Goal: Communication & Community: Ask a question

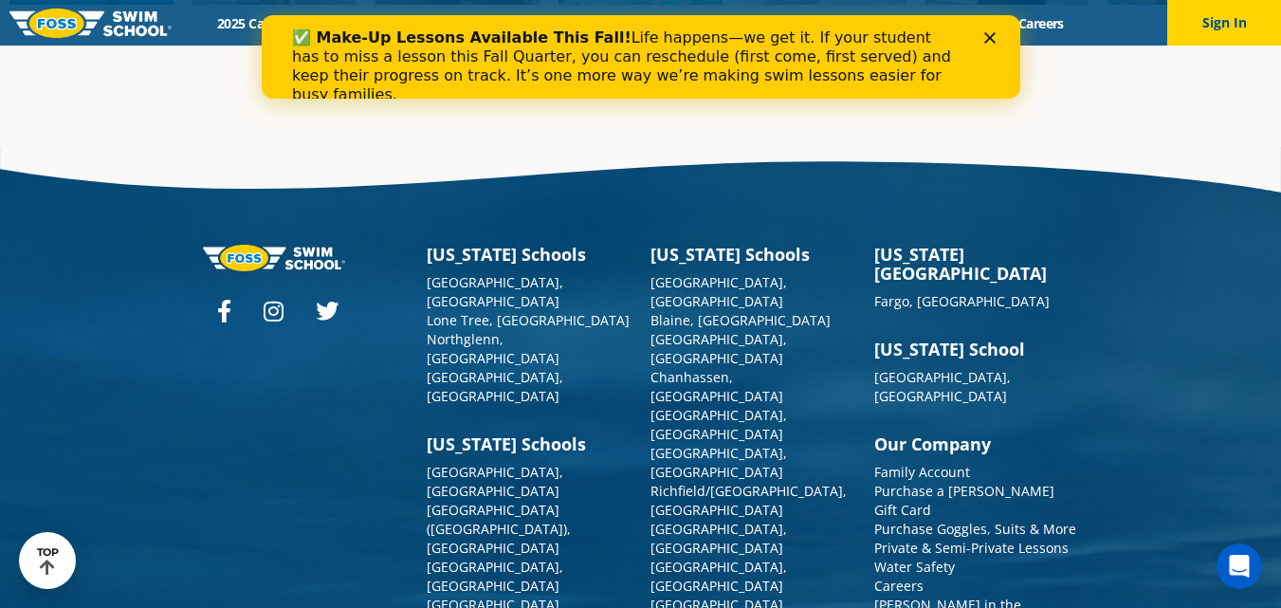
scroll to position [4784, 0]
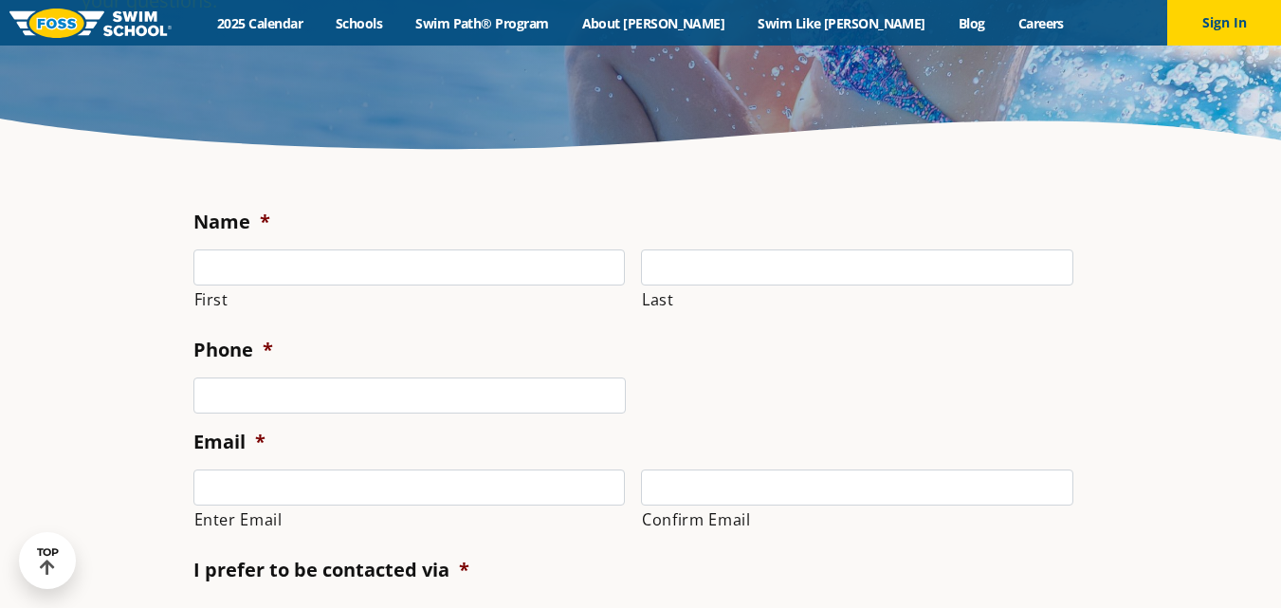
click at [300, 286] on label "First" at bounding box center [409, 299] width 431 height 27
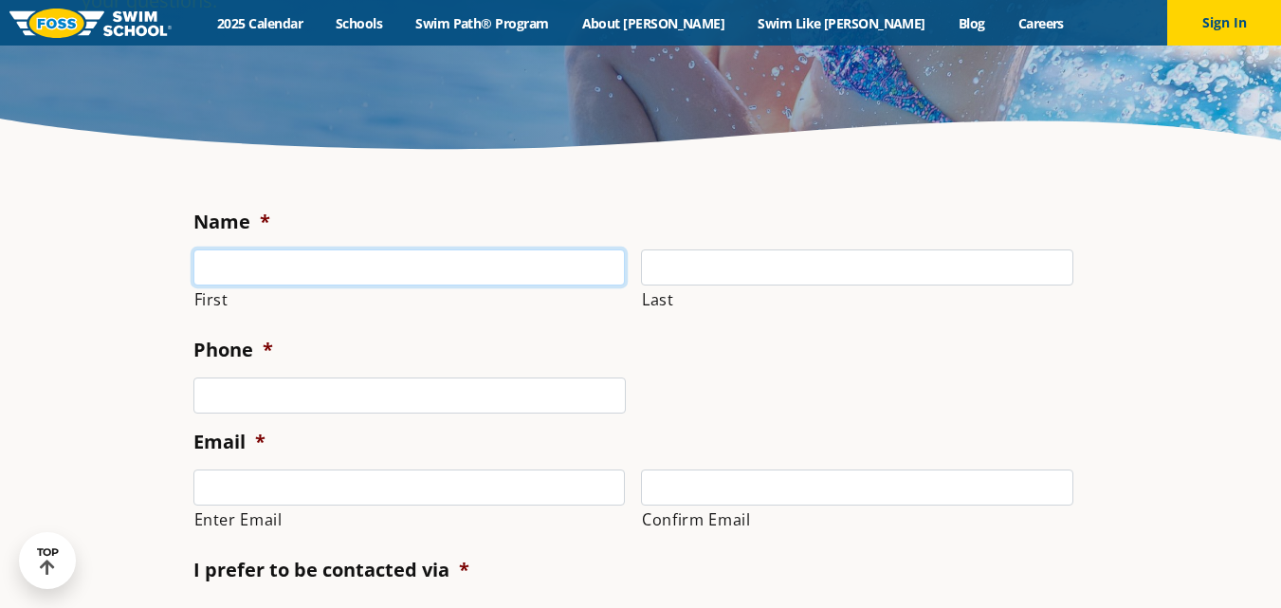
click at [300, 285] on input "First" at bounding box center [409, 267] width 432 height 36
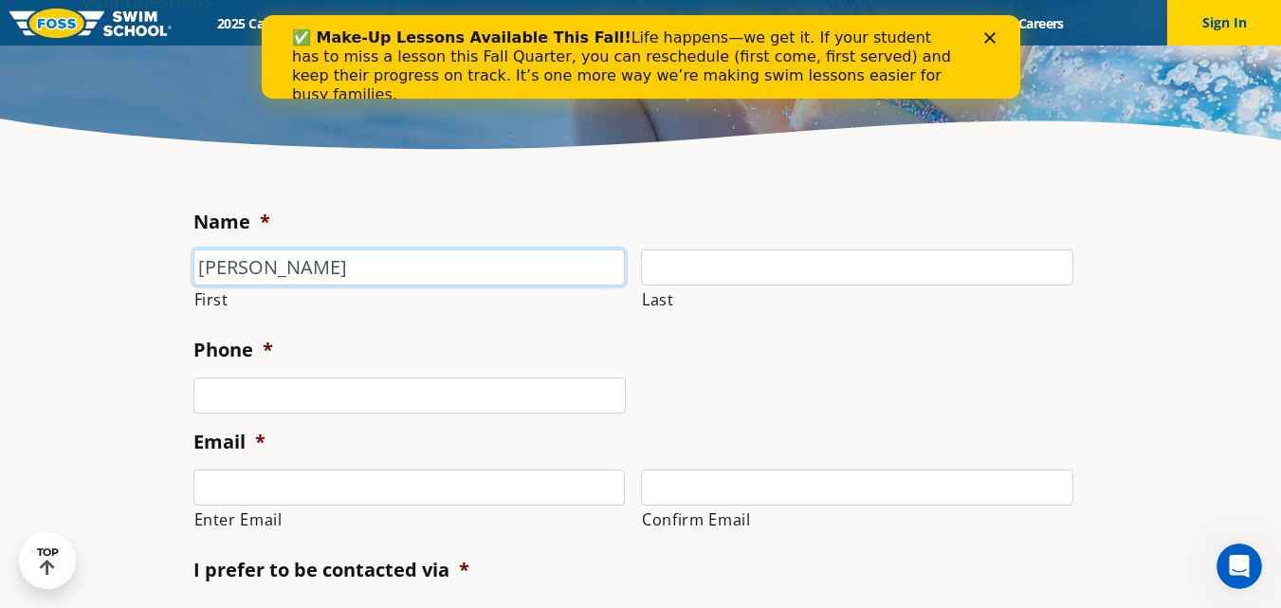
type input "[PERSON_NAME]"
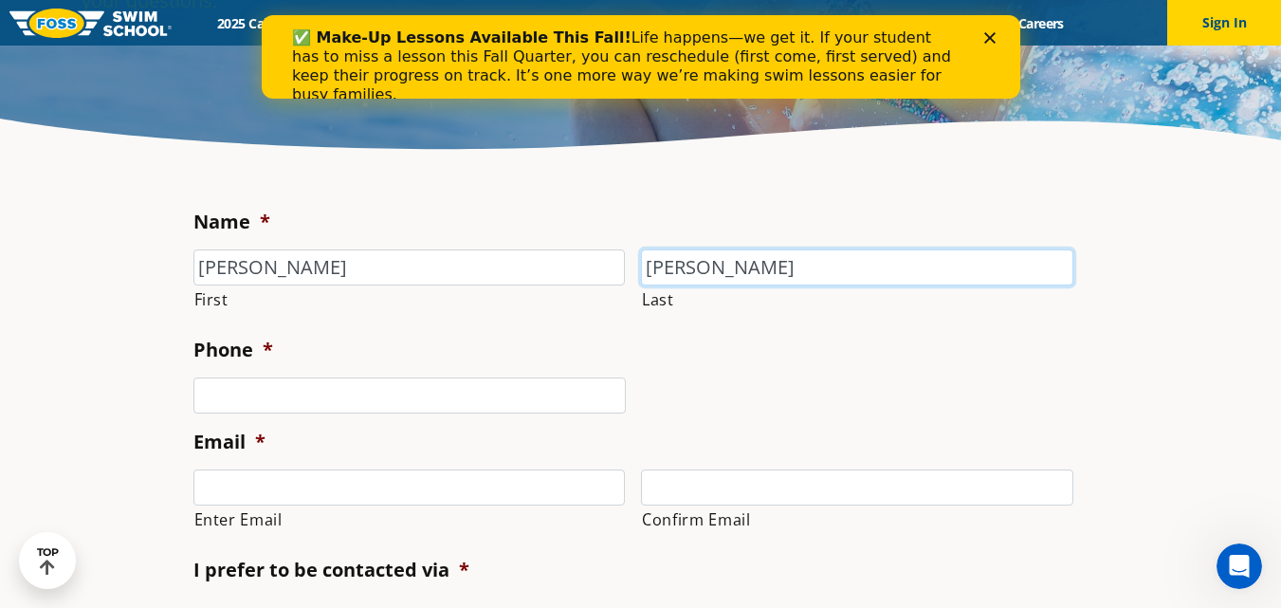
type input "Batts"
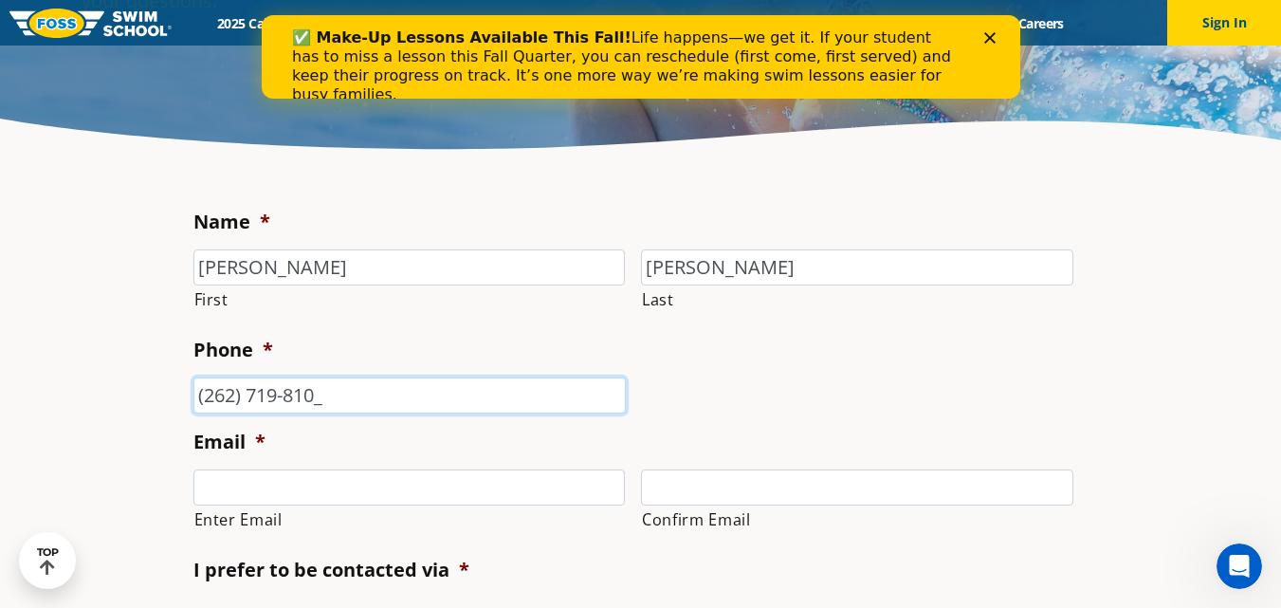
type input "(262) 719-8104"
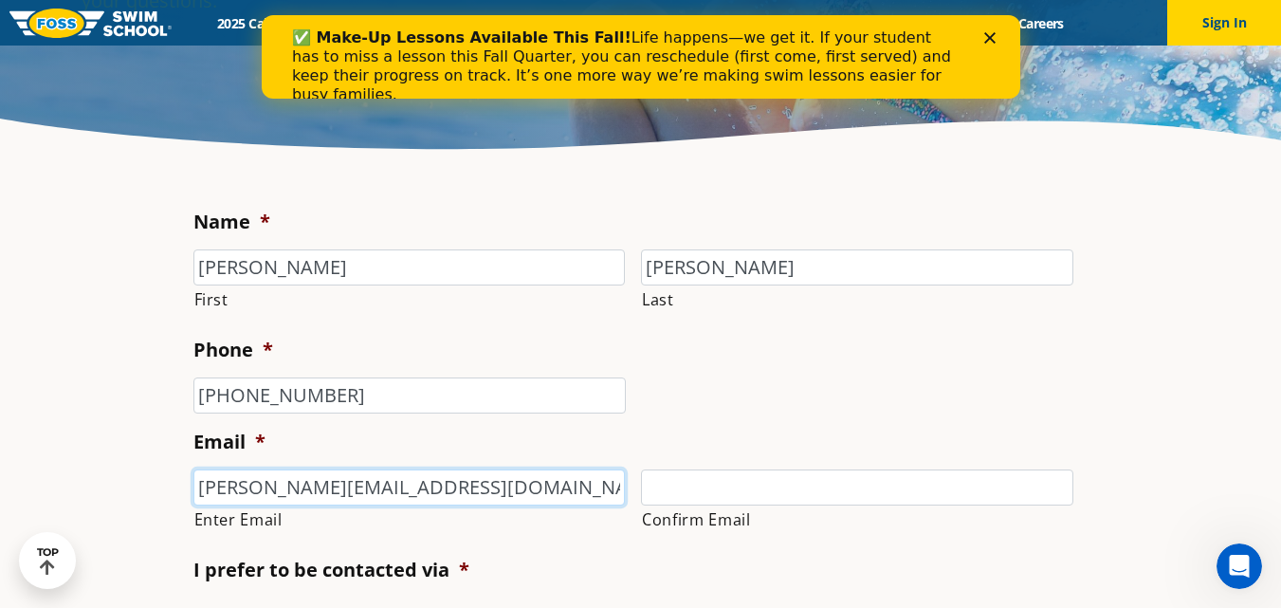
type input "batts.emilyc@gmail.com"
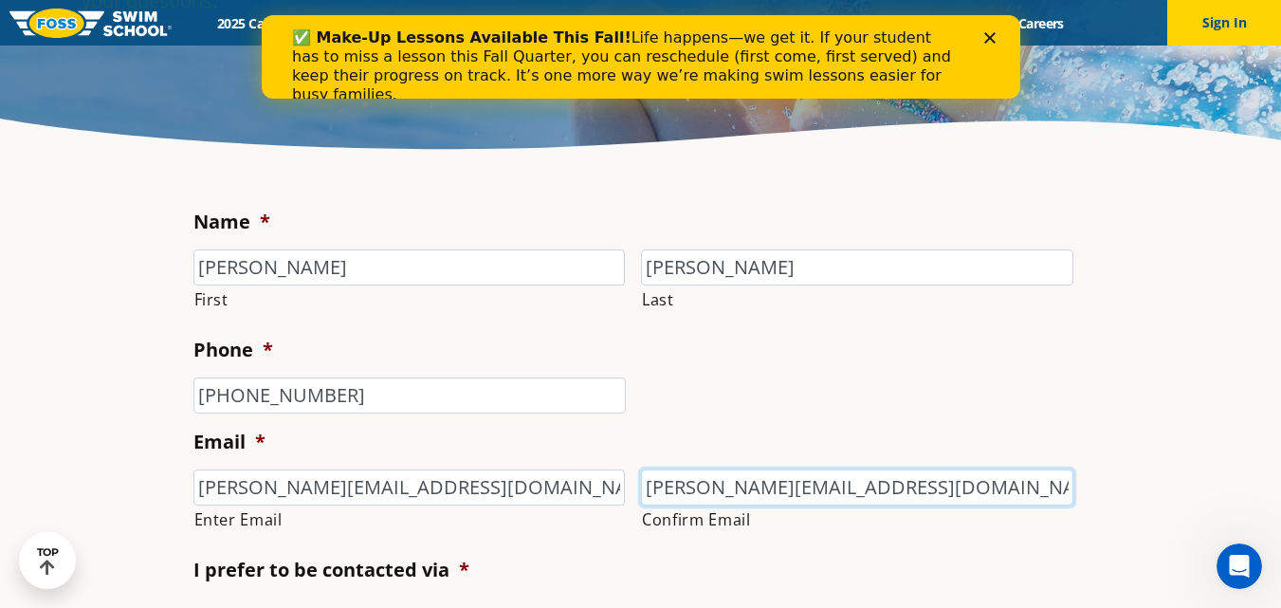
type input "batts.emilyc@gmail.com"
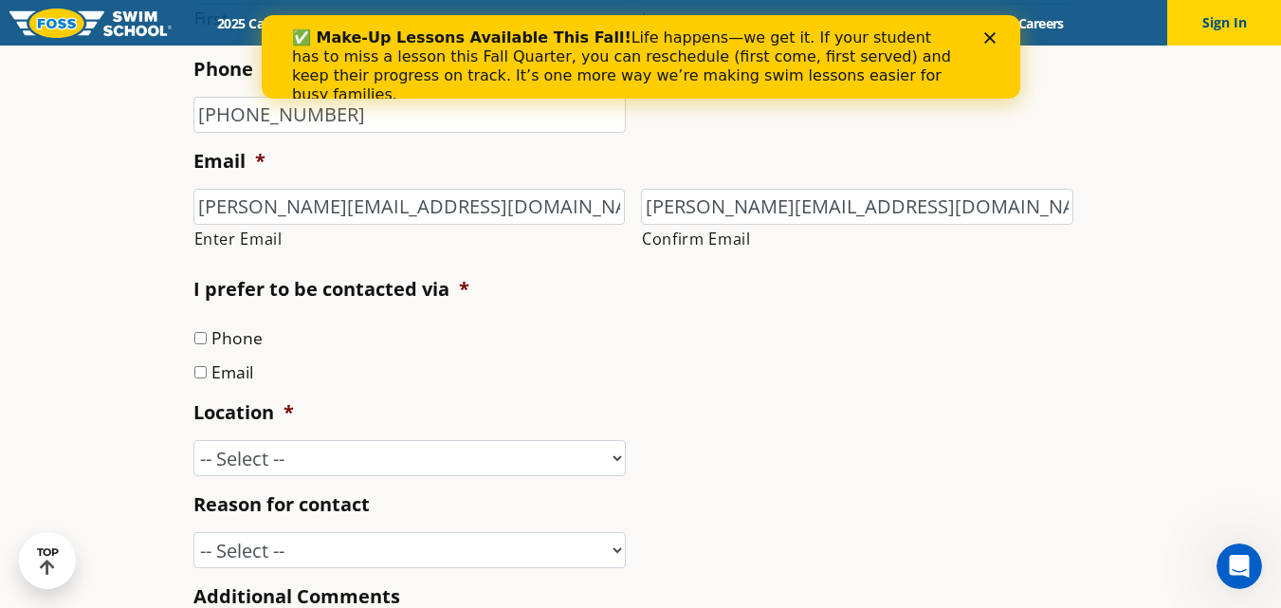
scroll to position [576, 0]
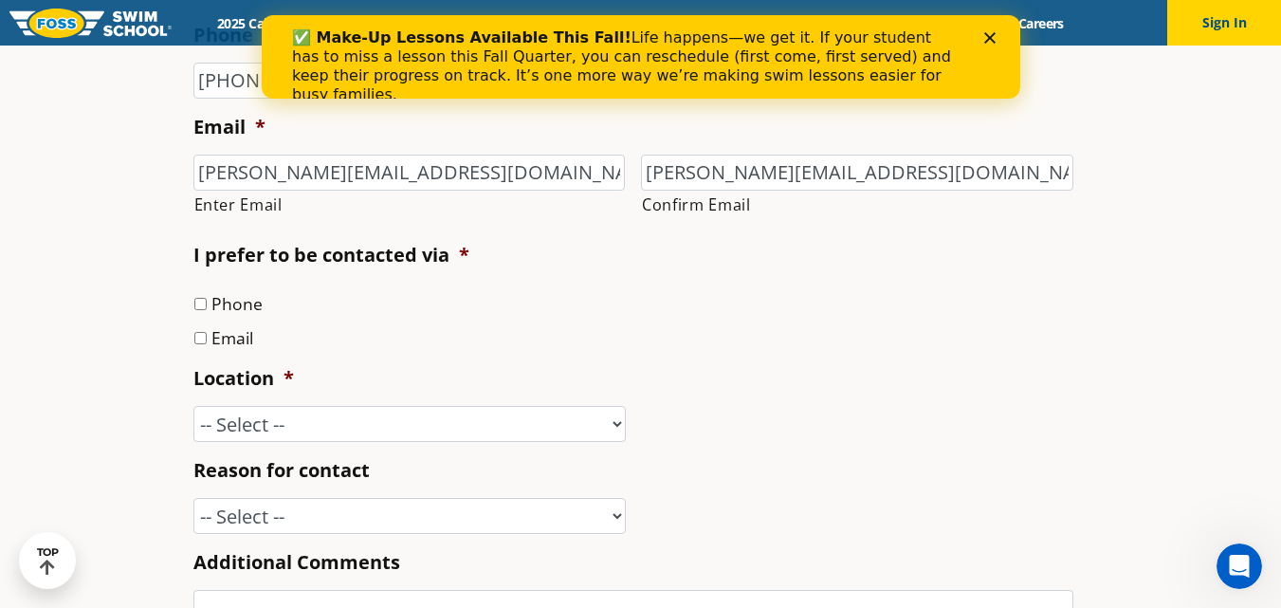
click at [205, 337] on input "Email" at bounding box center [200, 338] width 12 height 12
checkbox input "true"
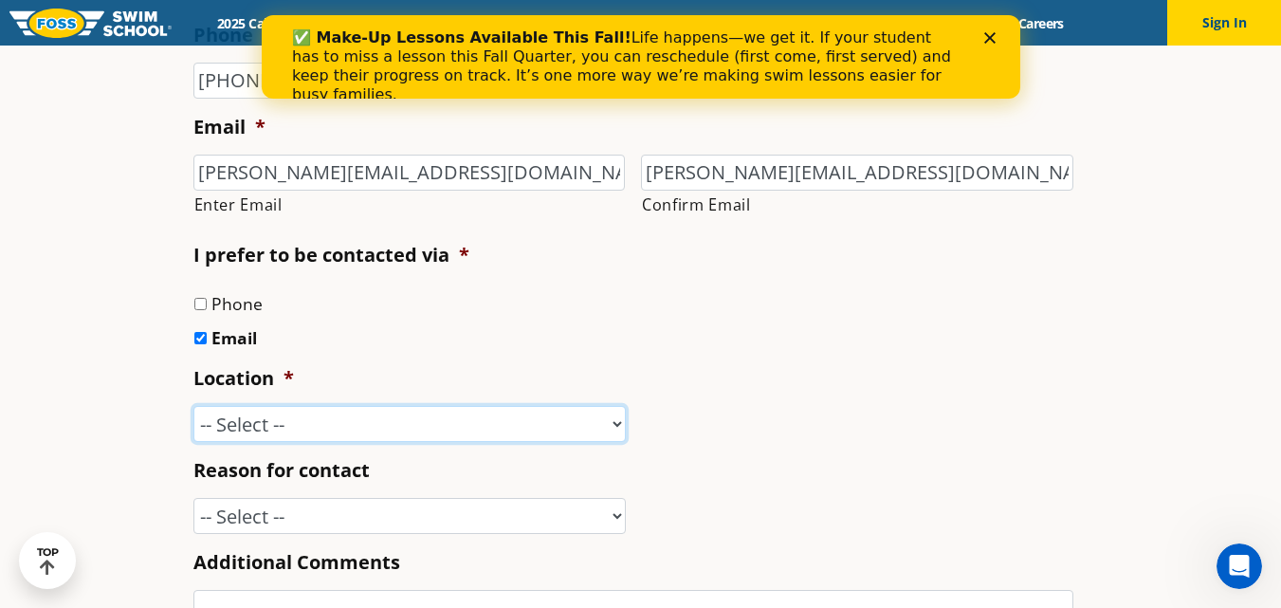
click at [236, 422] on select "-- Select -- Ankeny, IA Apple Valley Blaine, MN Burnsville, MN Ballwin, MO Boli…" at bounding box center [409, 424] width 432 height 36
select select "MPG"
click at [193, 406] on select "-- Select -- Ankeny, IA Apple Valley Blaine, MN Burnsville, MN Ballwin, MO Boli…" at bounding box center [409, 424] width 432 height 36
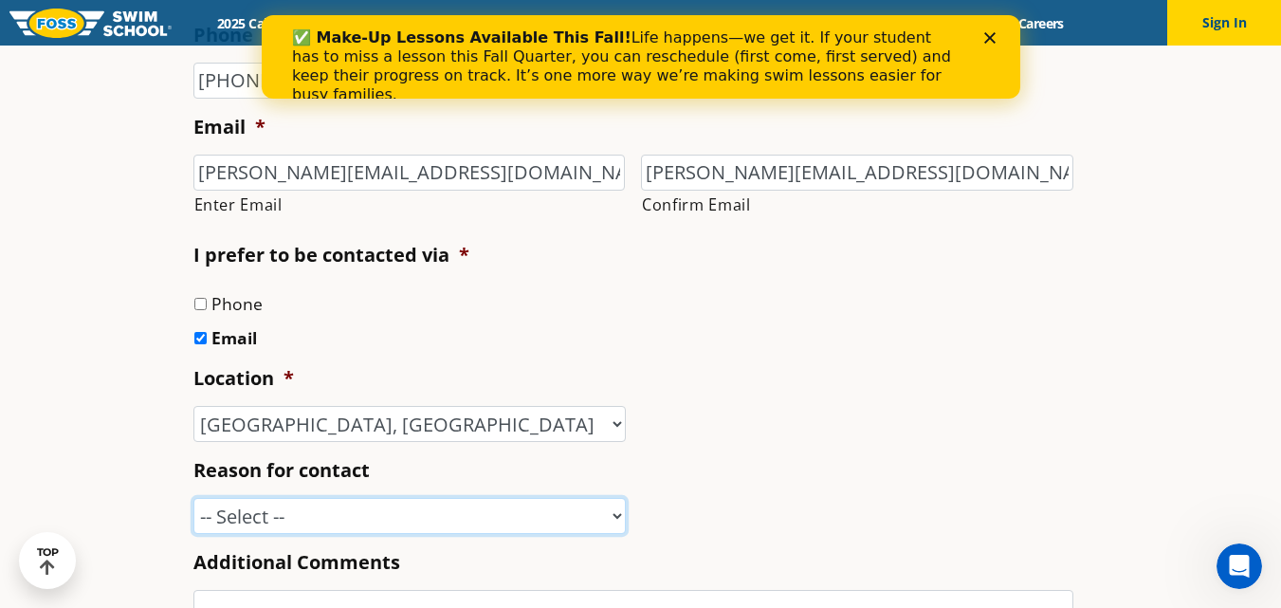
click at [276, 509] on select "-- Select -- Enrollment issue Program question What level is best for my child?…" at bounding box center [409, 516] width 432 height 36
click at [379, 521] on select "-- Select -- Enrollment issue Program question What level is best for my child?…" at bounding box center [409, 516] width 432 height 36
select select "Program question"
click at [193, 498] on select "-- Select -- Enrollment issue Program question What level is best for my child?…" at bounding box center [409, 516] width 432 height 36
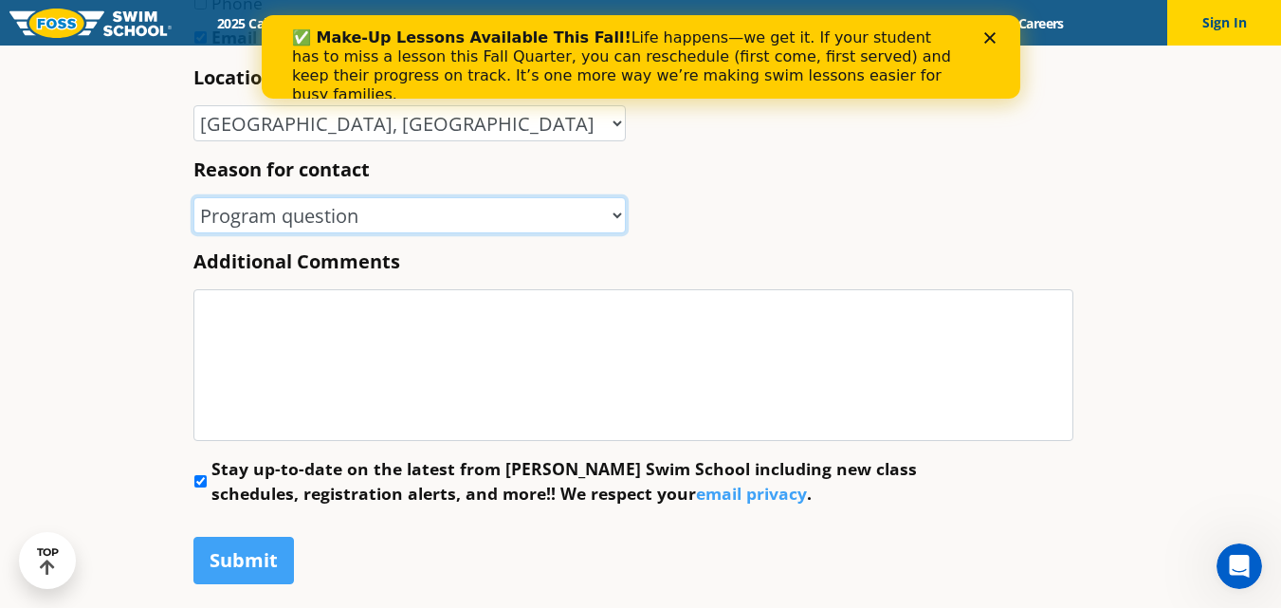
scroll to position [946, 0]
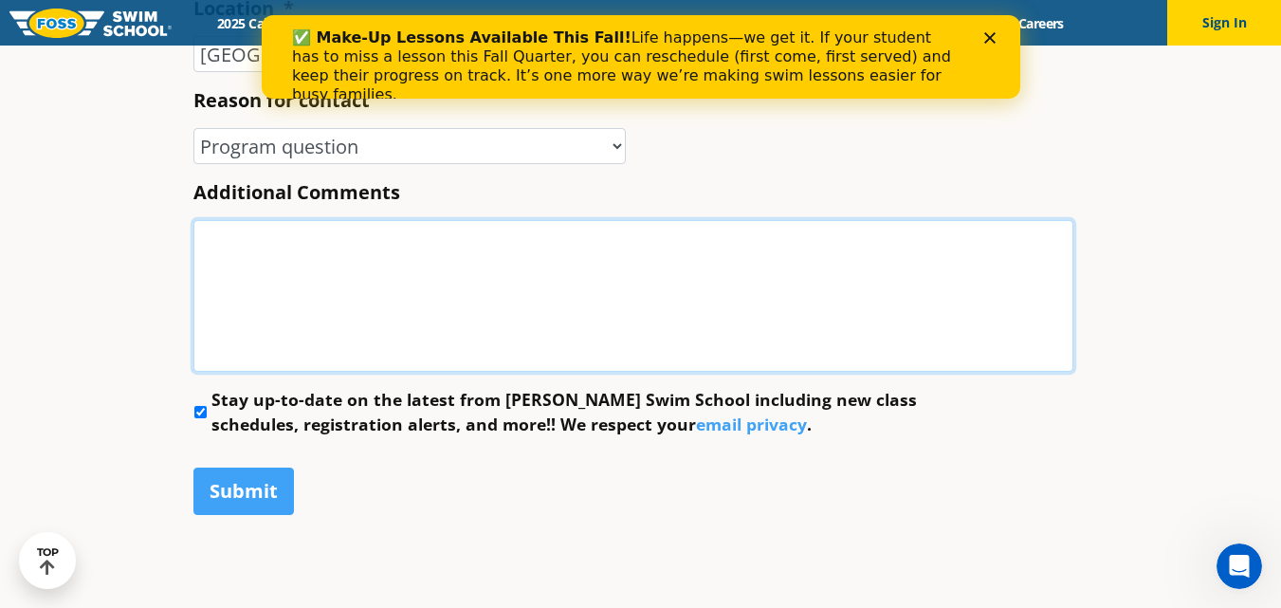
click at [284, 288] on textarea "Additional Comments" at bounding box center [633, 296] width 880 height 152
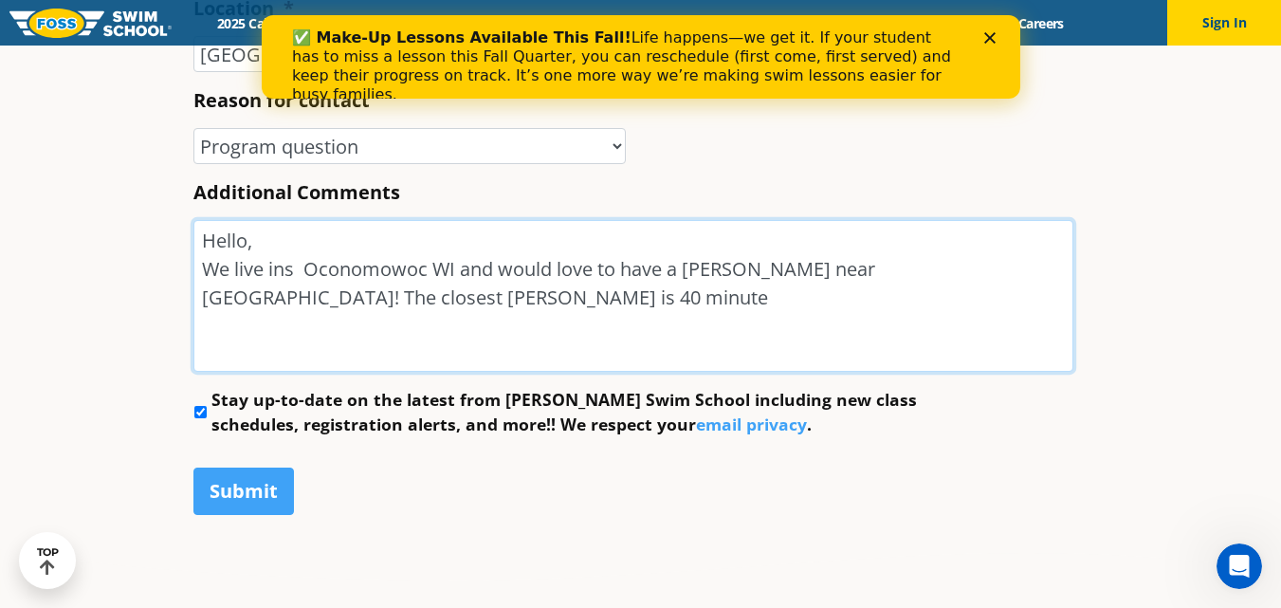
click at [284, 288] on textarea "Hello, We live ins Oconomowoc WI and would love to have a Foss near us! The clo…" at bounding box center [633, 296] width 880 height 152
click at [1045, 280] on textarea "Hello, We live in Oconomowoc WI and would love to have a Foss near us! The clos…" at bounding box center [633, 296] width 880 height 152
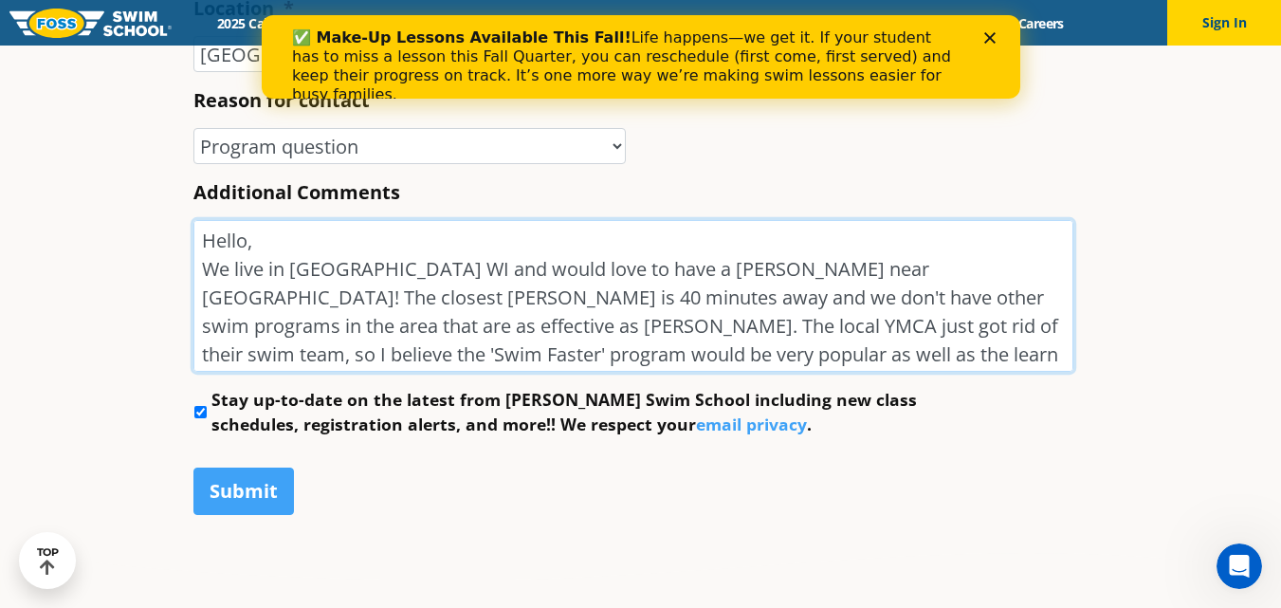
click at [423, 357] on textarea "Hello, We live in Oconomowoc WI and would love to have a Foss near us! The clos…" at bounding box center [633, 296] width 880 height 152
click at [528, 360] on textarea "Hello, We live in Oconomowoc WI and would love to have a Foss near us! The clos…" at bounding box center [633, 296] width 880 height 152
click at [575, 349] on textarea "Hello, We live in Oconomowoc WI and would love to have a Foss near us! The clos…" at bounding box center [633, 296] width 880 height 152
click at [1040, 302] on textarea "Hello, We live in Oconomowoc WI and would love to have a Foss near us! The clos…" at bounding box center [633, 296] width 880 height 152
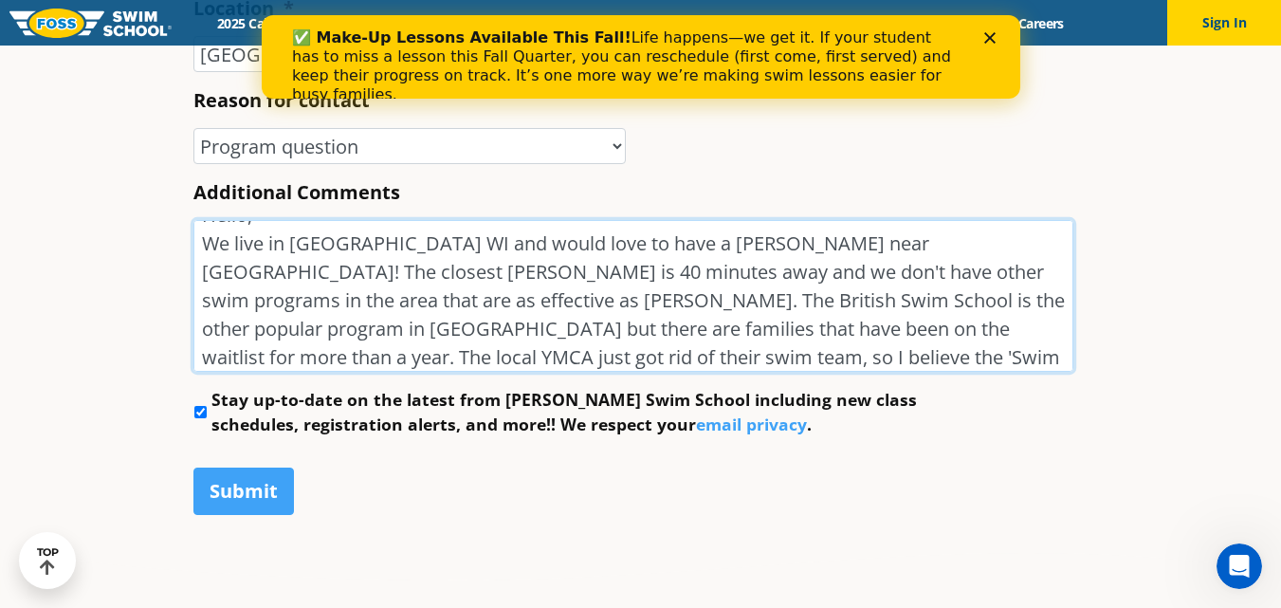
scroll to position [0, 0]
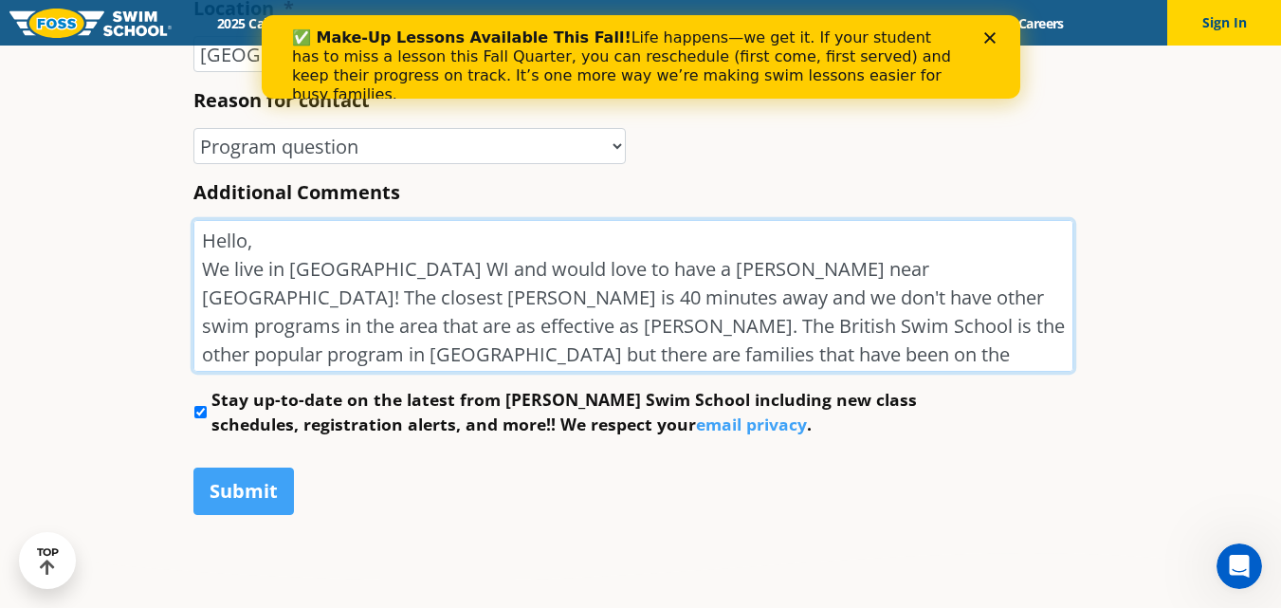
click at [503, 328] on textarea "Hello, We live in Oconomowoc WI and would love to have a Foss near us! The clos…" at bounding box center [633, 296] width 880 height 152
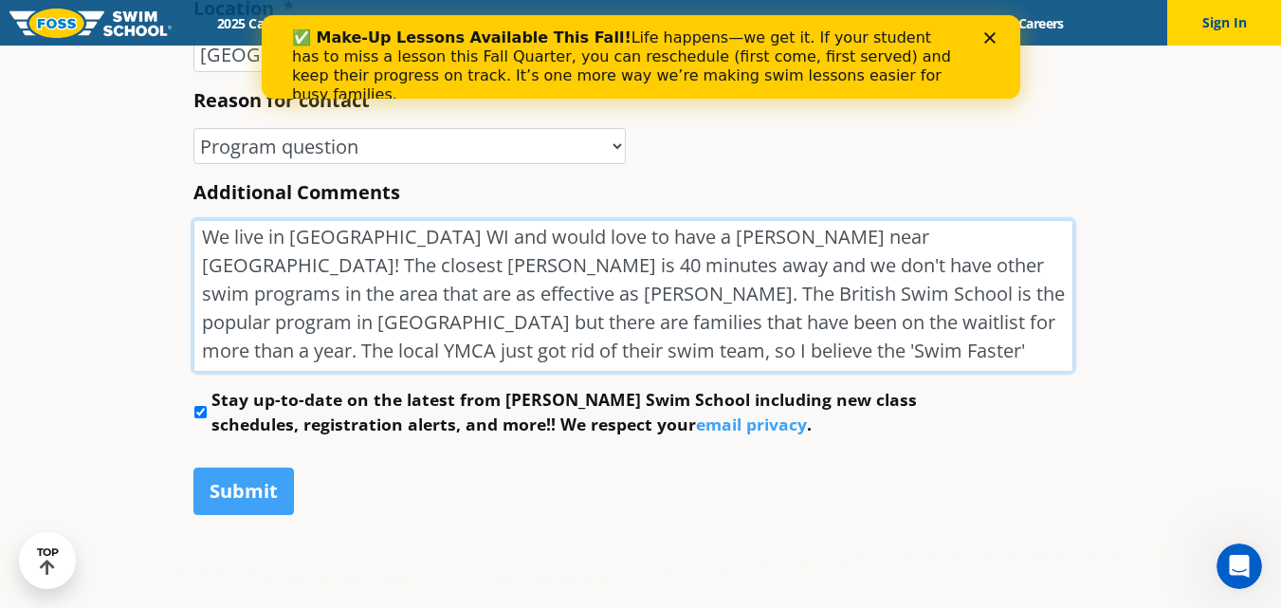
click at [948, 345] on textarea "Hello, We live in Oconomowoc WI and would love to have a Foss near us! The clos…" at bounding box center [633, 296] width 880 height 152
type textarea "Hello, We live in Oconomowoc WI and would love to have a Foss near us! The clos…"
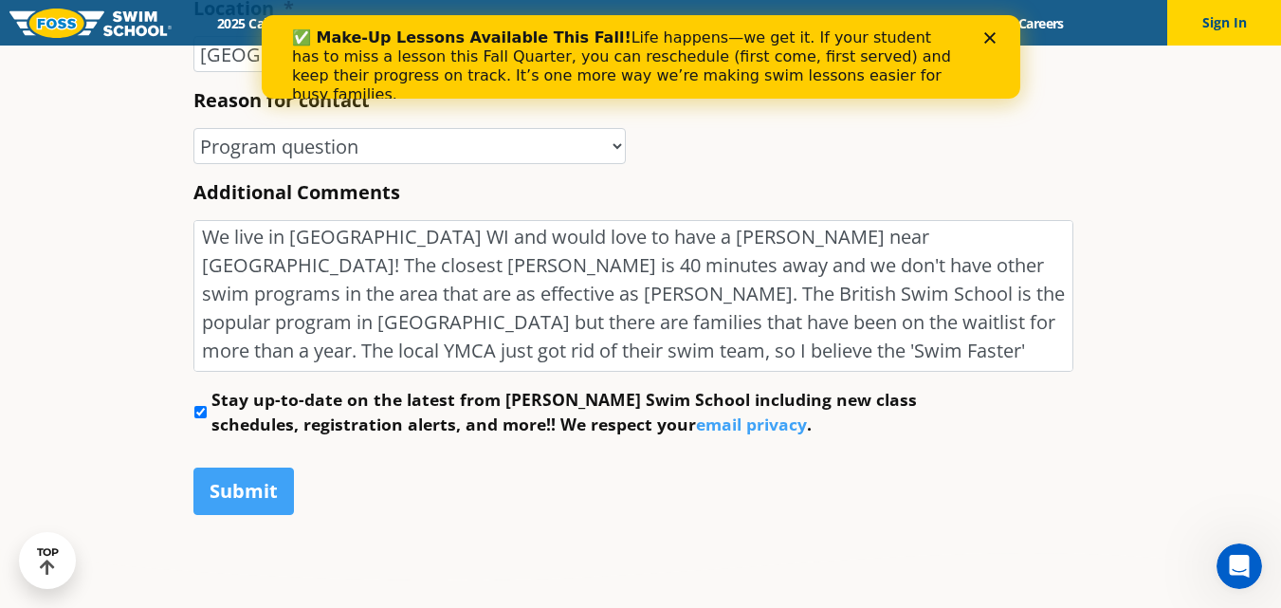
click at [195, 417] on input "Stay up-to-date on the latest from Foss Swim School including new class schedul…" at bounding box center [200, 412] width 12 height 12
checkbox input "false"
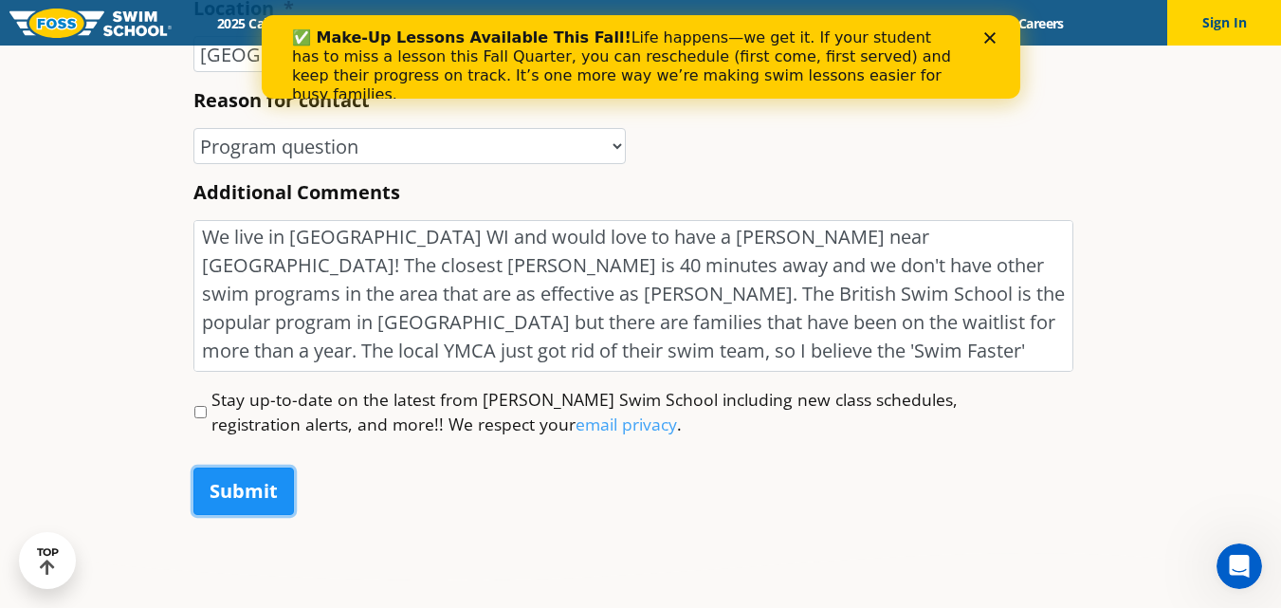
click at [251, 485] on input "Submit" at bounding box center [243, 490] width 101 height 47
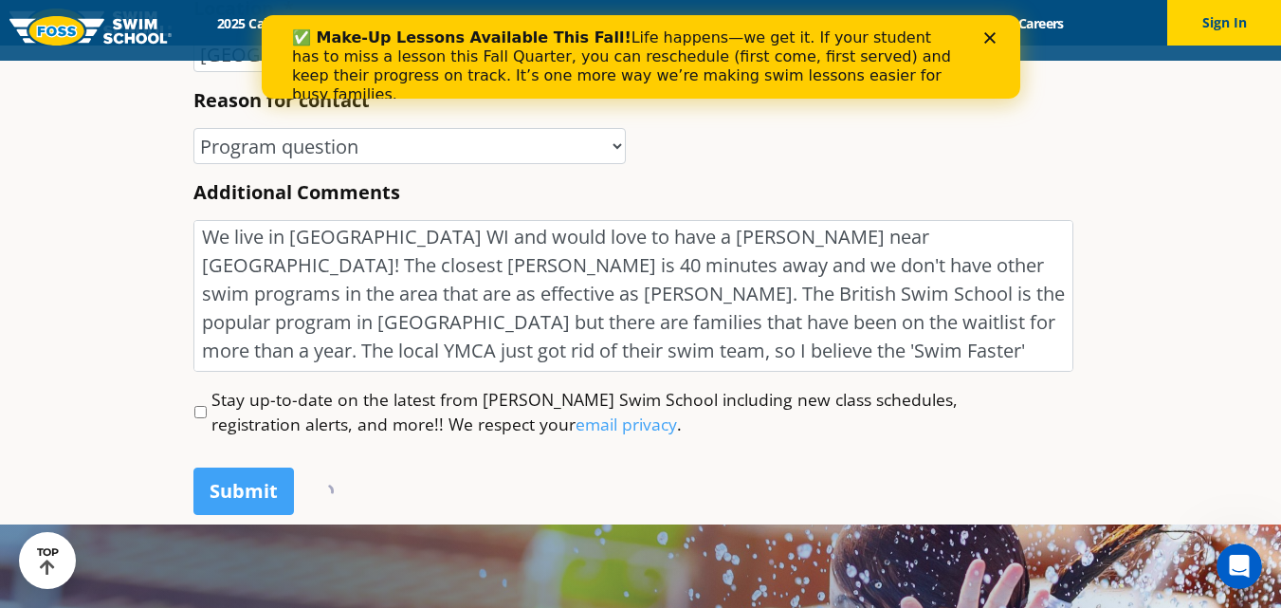
scroll to position [0, 0]
click at [986, 32] on icon "Close" at bounding box center [988, 37] width 11 height 11
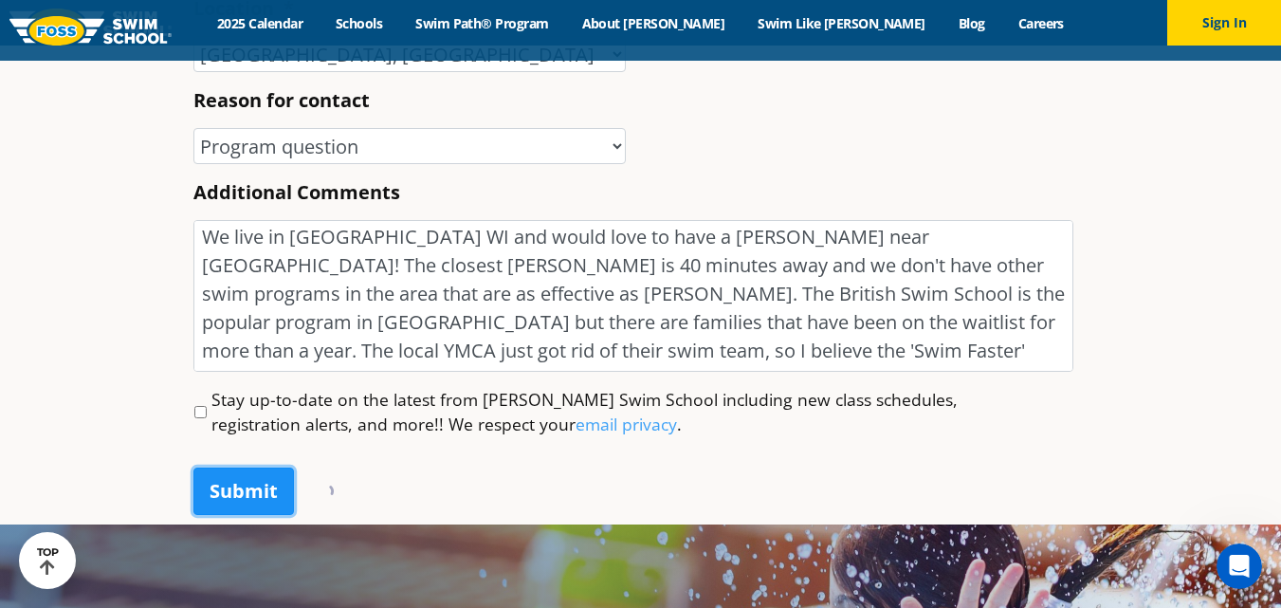
click at [231, 489] on input "Submit" at bounding box center [243, 490] width 101 height 47
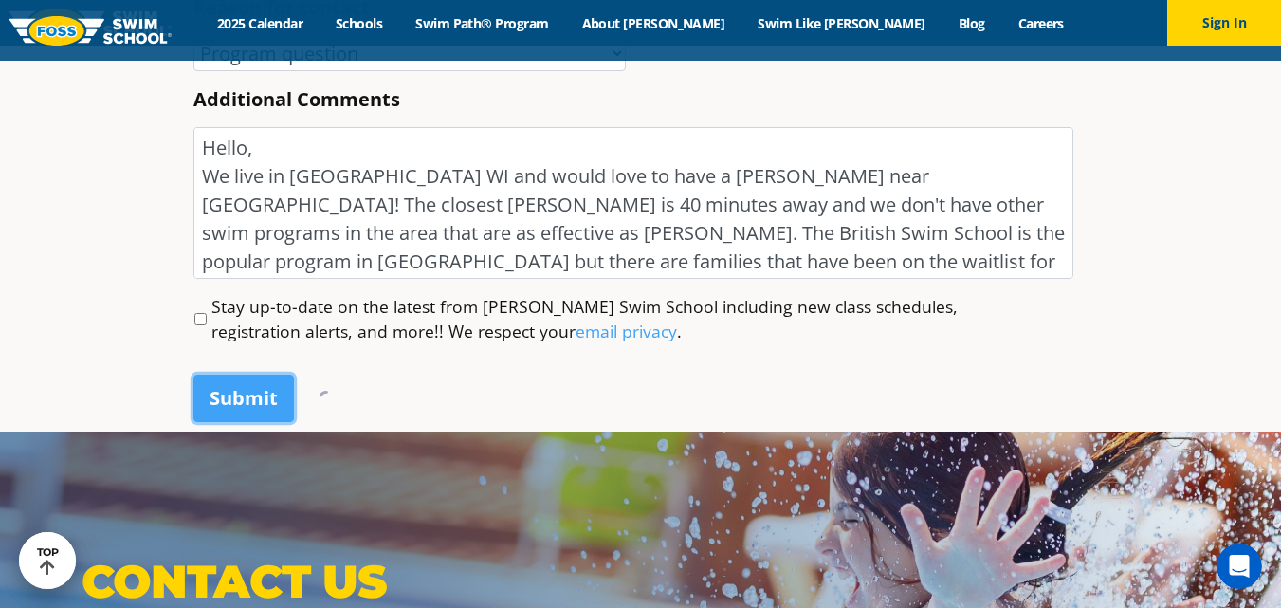
scroll to position [1041, 0]
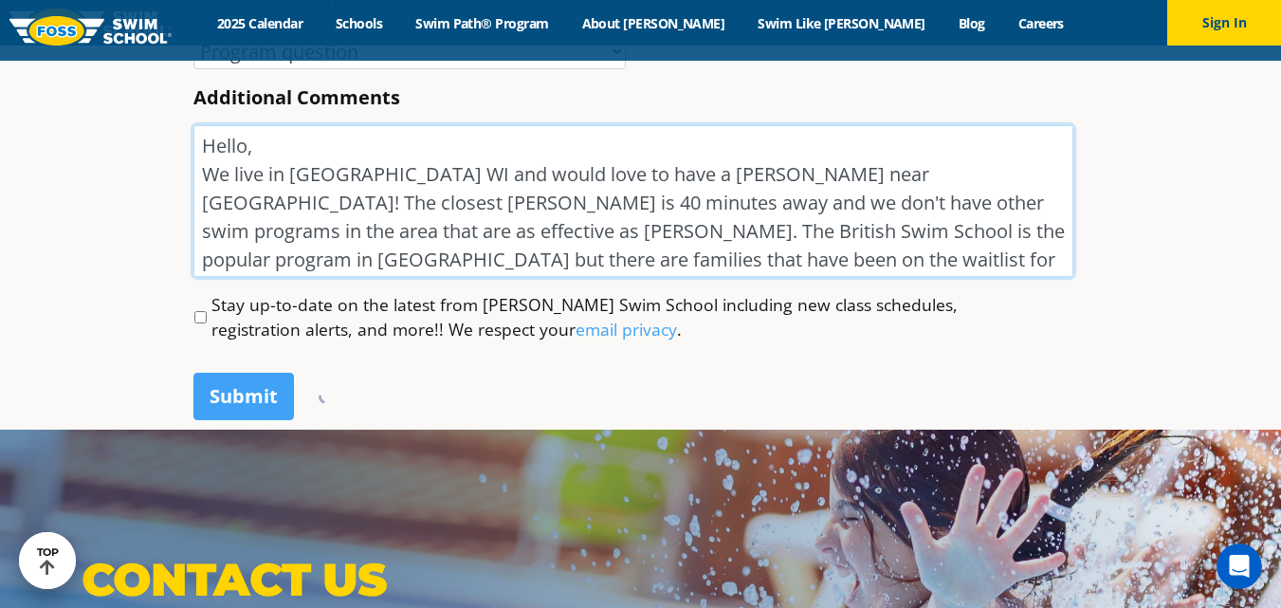
click at [445, 270] on textarea "Hello, We live in Oconomowoc WI and would love to have a Foss near us! The clos…" at bounding box center [633, 201] width 880 height 152
click at [431, 216] on textarea "Hello, We live in Oconomowoc WI and would love to have a Foss near us! The clos…" at bounding box center [633, 201] width 880 height 152
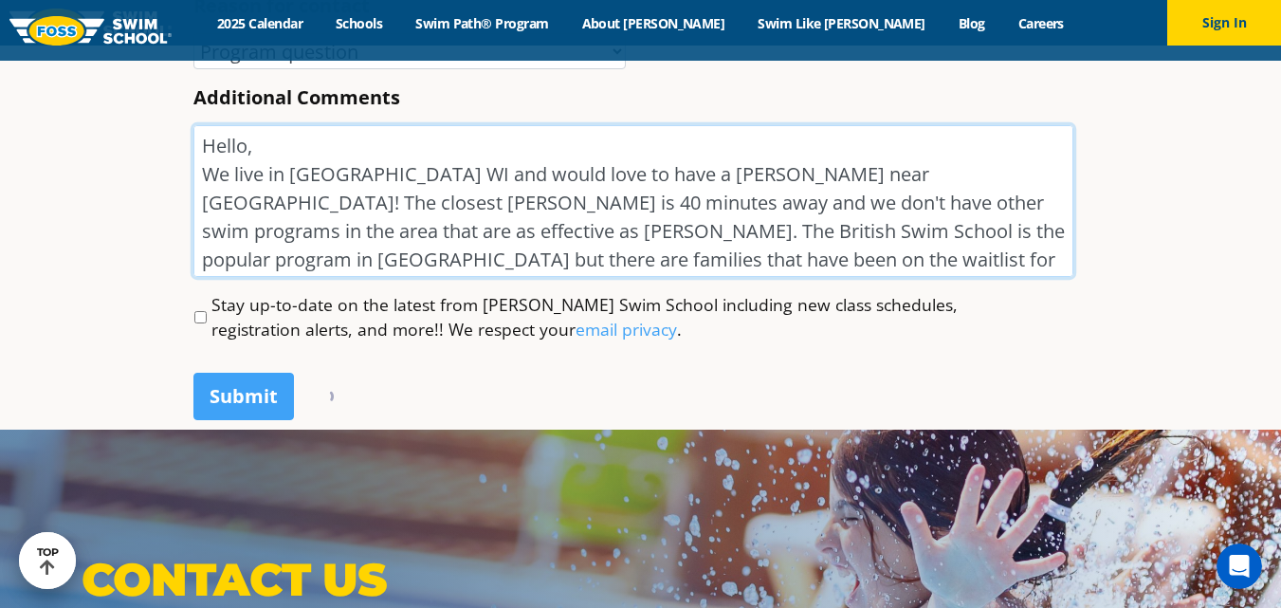
scroll to position [32, 0]
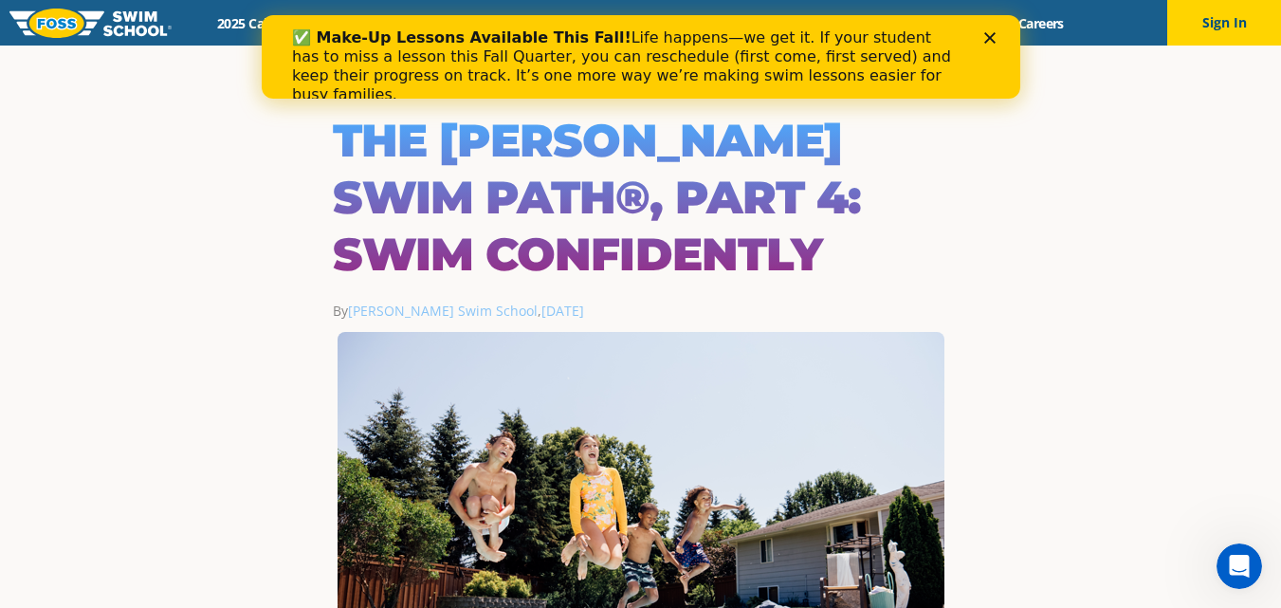
click at [987, 39] on polygon "Close" at bounding box center [988, 37] width 11 height 11
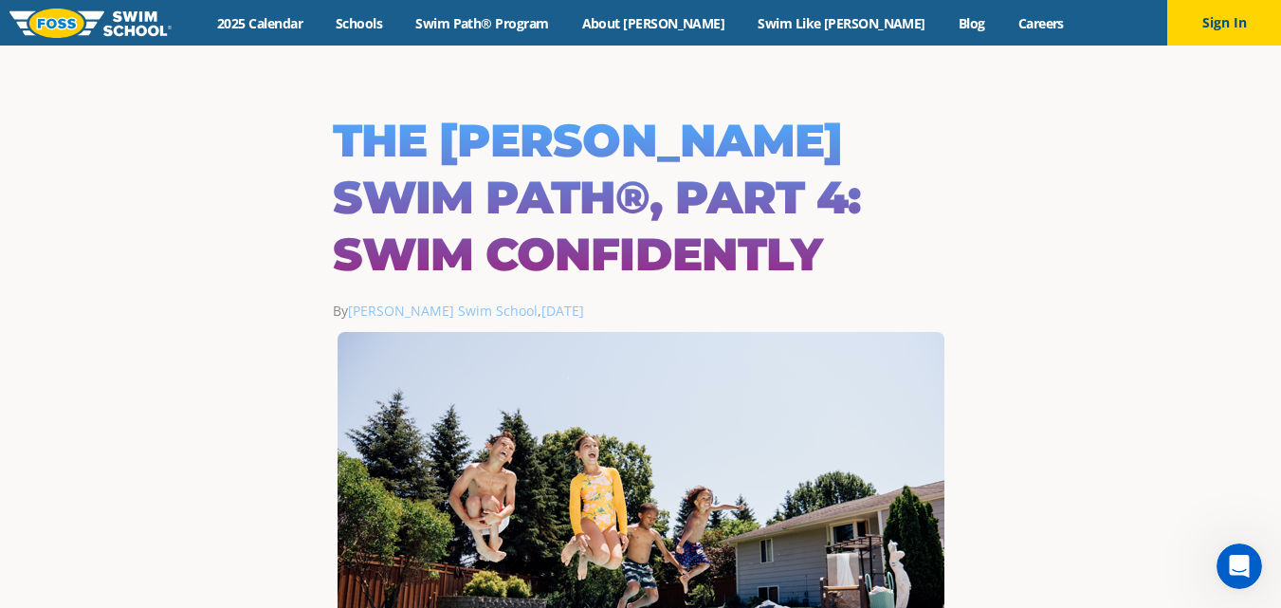
click at [551, 9] on div "Menu 2025 Calendar Schools Swim Path® Program About [PERSON_NAME] Swim Like [PE…" at bounding box center [640, 23] width 1281 height 46
click at [543, 29] on link "Swim Path® Program" at bounding box center [482, 23] width 166 height 18
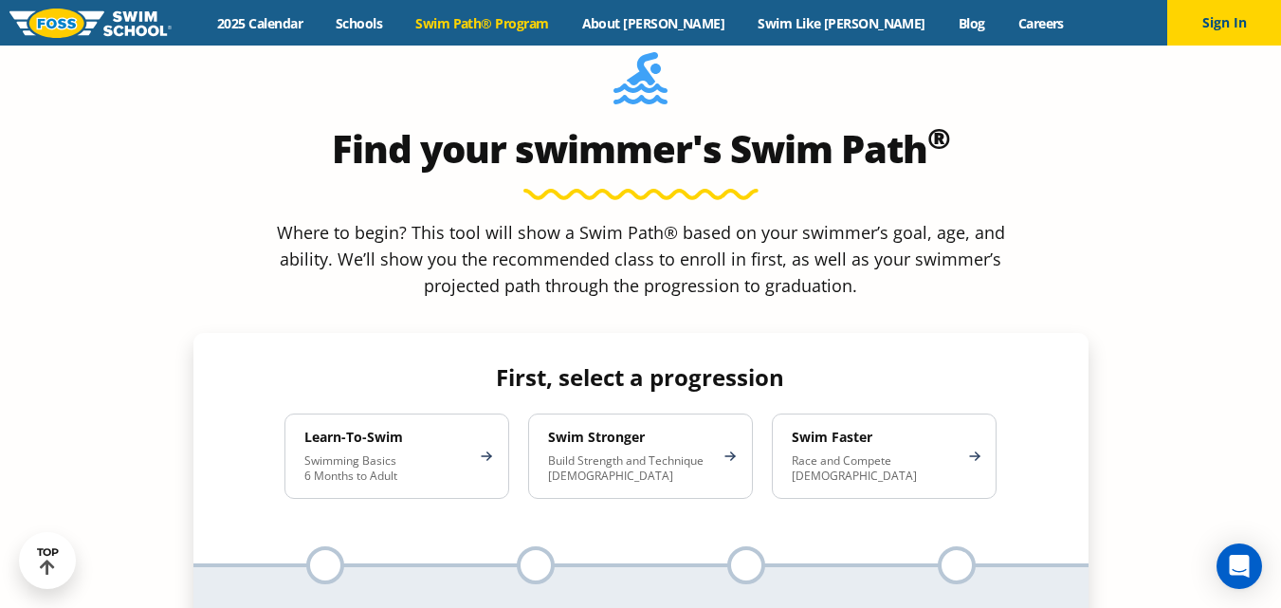
scroll to position [1653, 0]
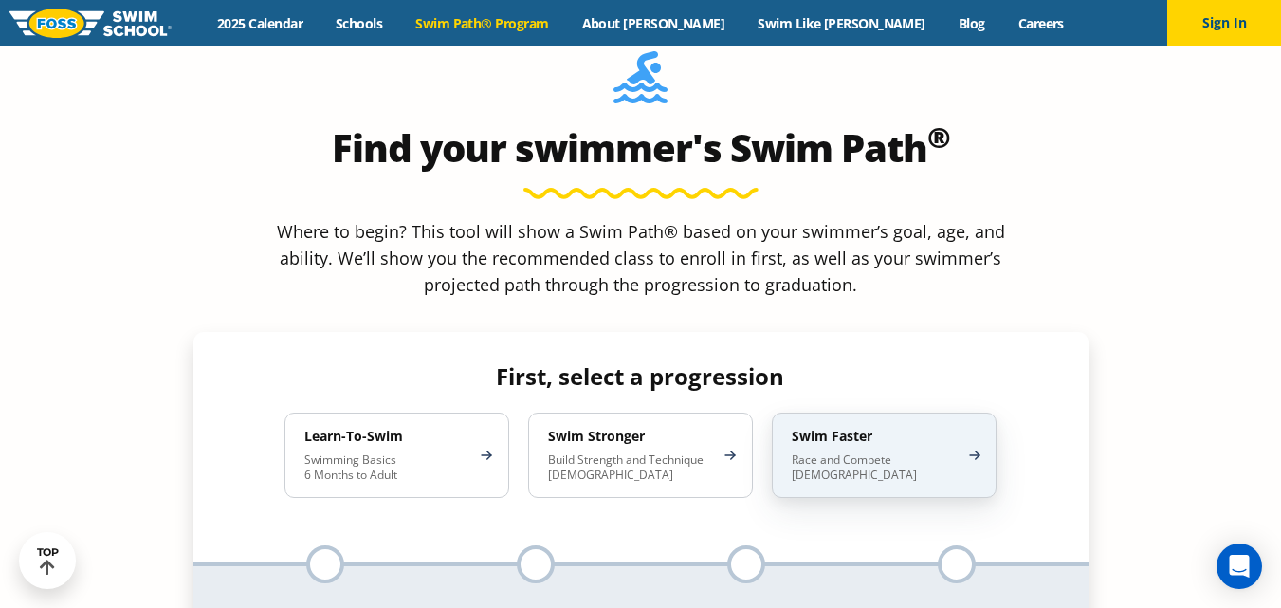
click at [917, 452] on p "Race and Compete [DEMOGRAPHIC_DATA]" at bounding box center [875, 467] width 166 height 30
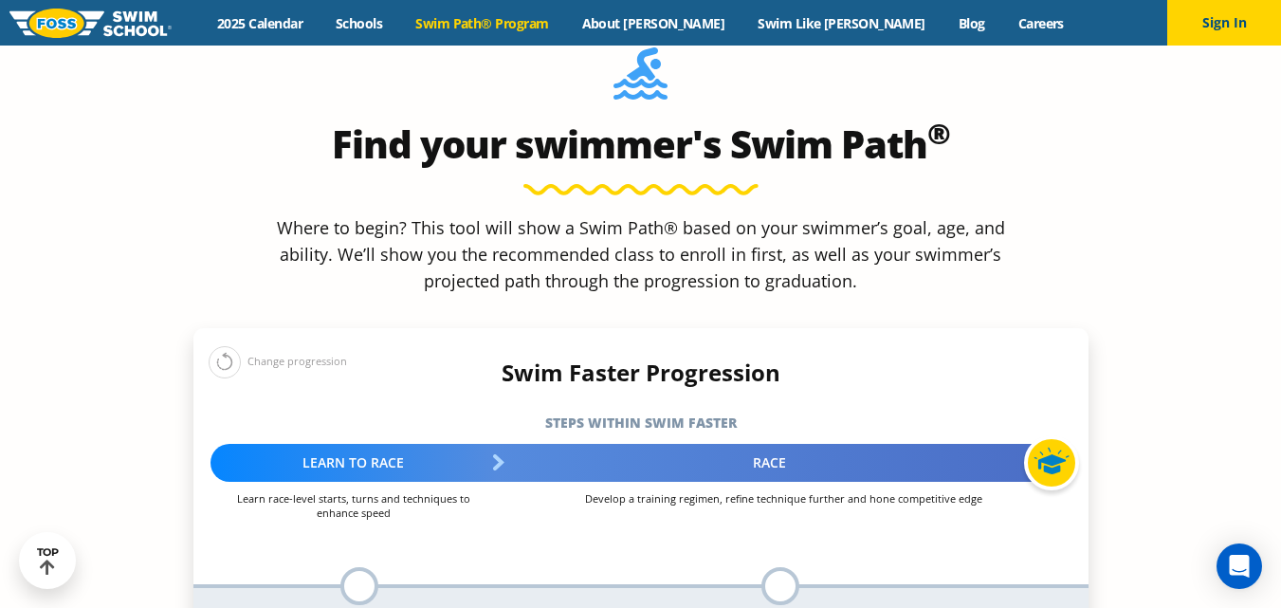
scroll to position [1655, 0]
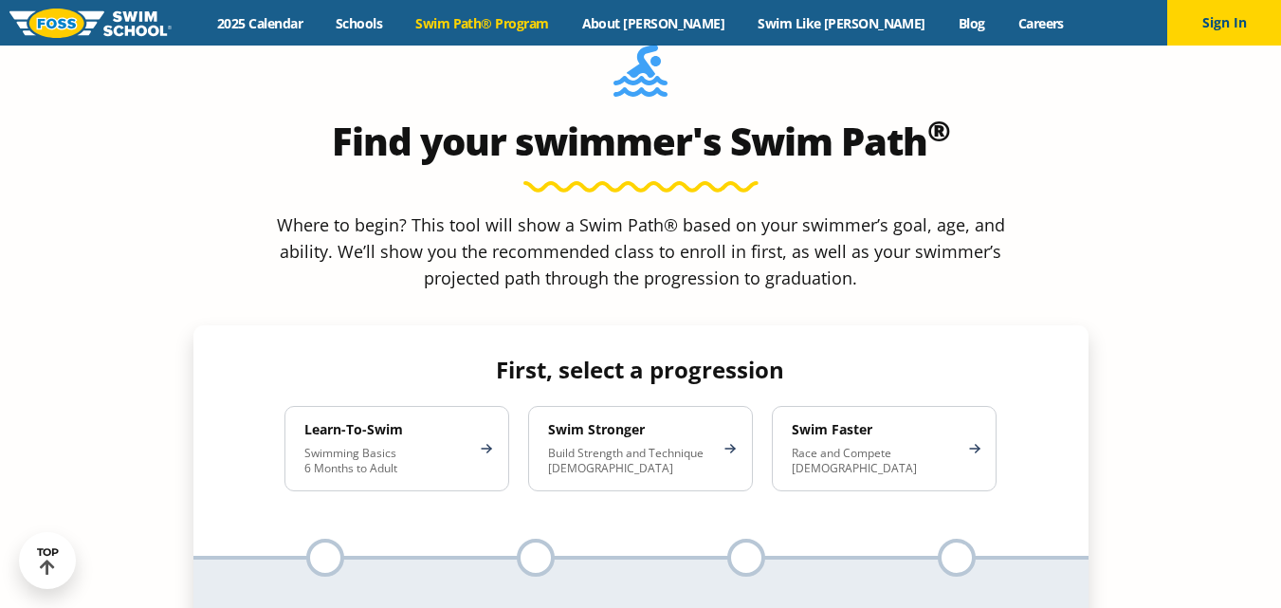
scroll to position [1658, 0]
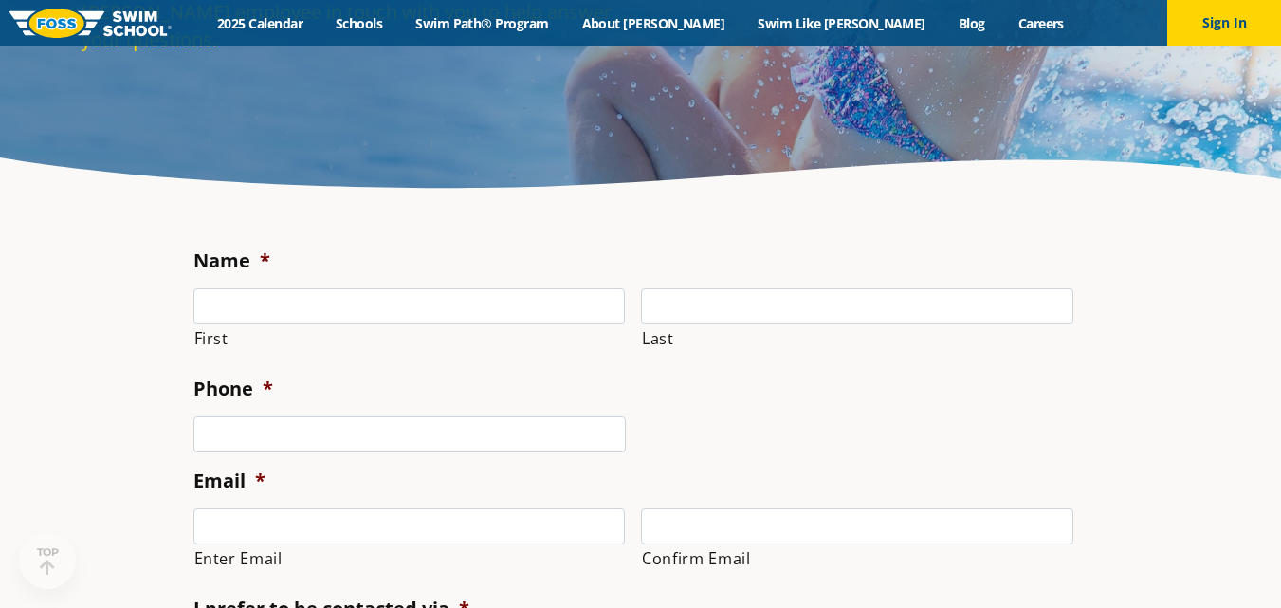
scroll to position [231, 0]
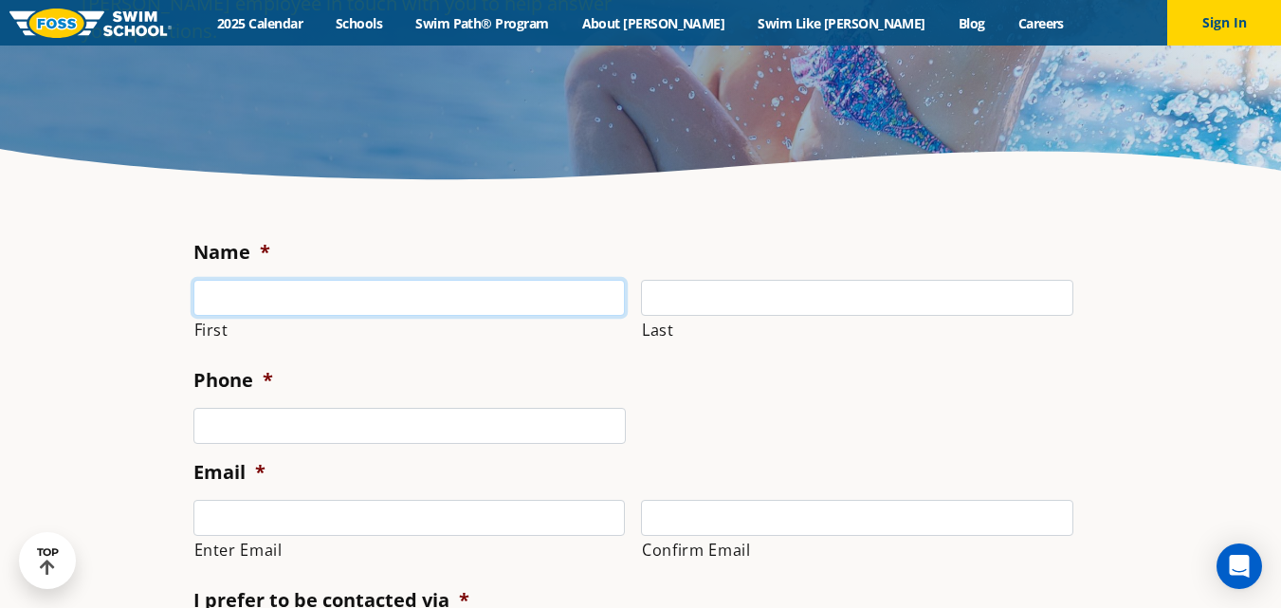
click at [276, 289] on input "First" at bounding box center [409, 298] width 432 height 36
type input "Emily"
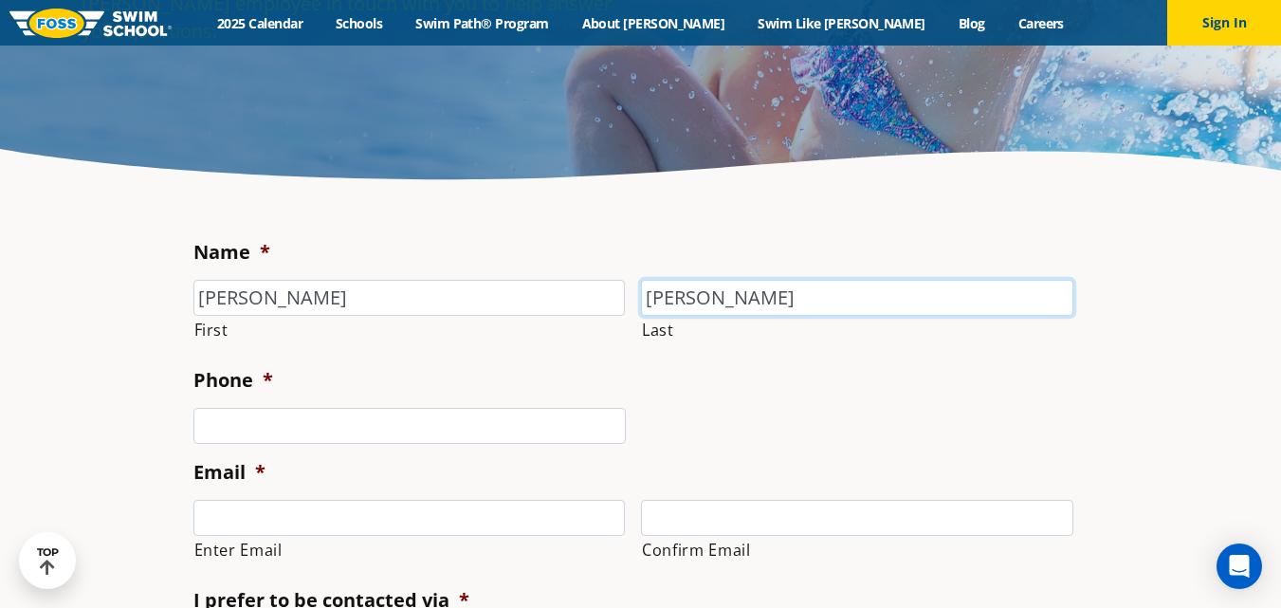
type input "Batts"
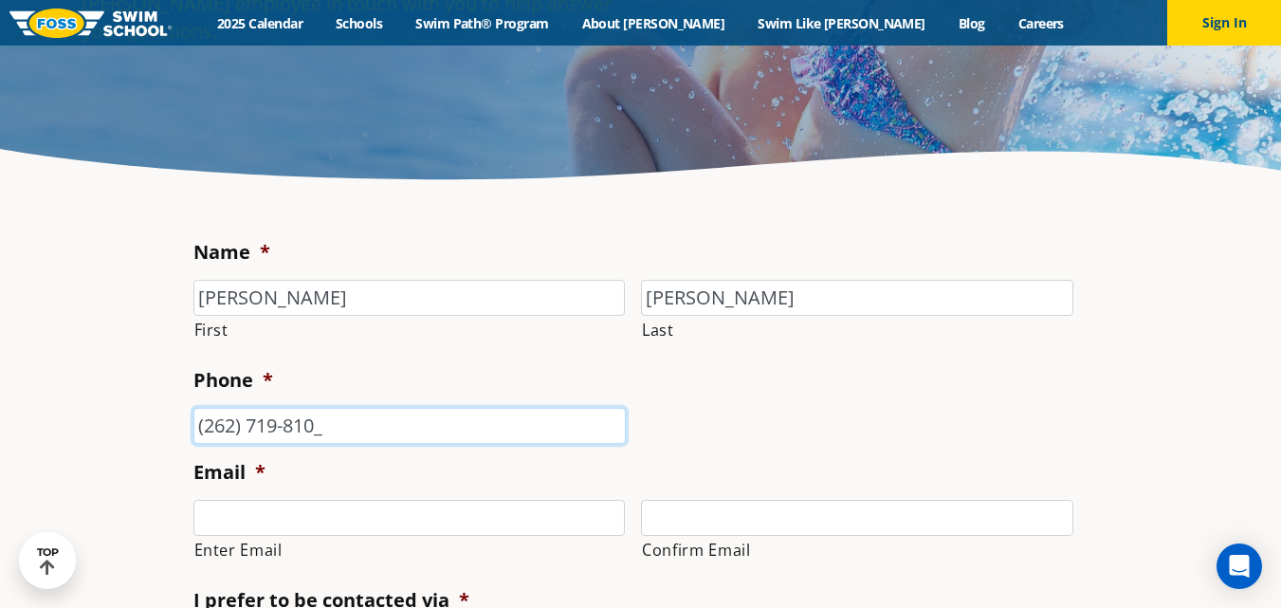
type input "(262) 719-8104"
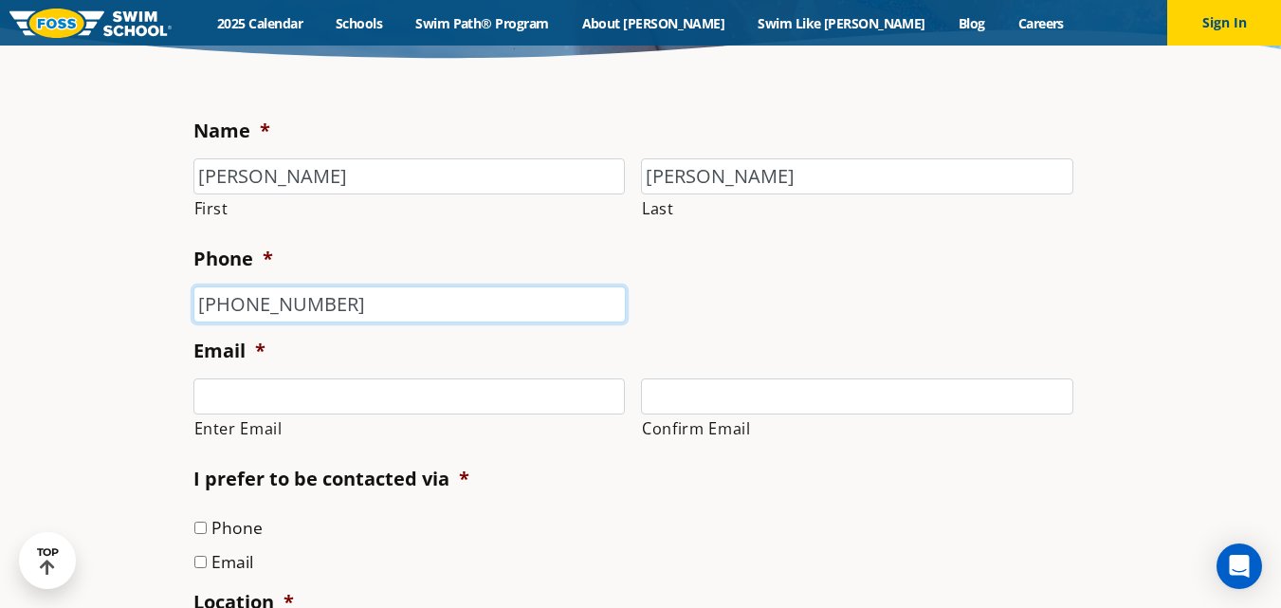
scroll to position [358, 0]
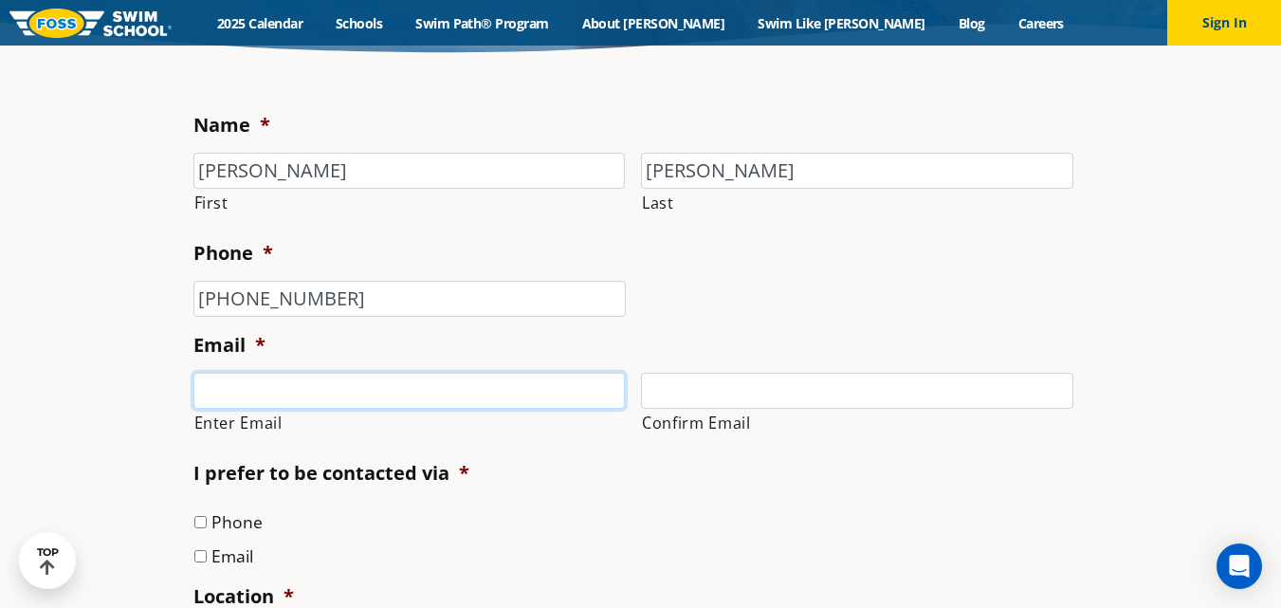
click at [247, 402] on input "Enter Email" at bounding box center [409, 391] width 432 height 36
type input "batts.emilyc@gmail.com"
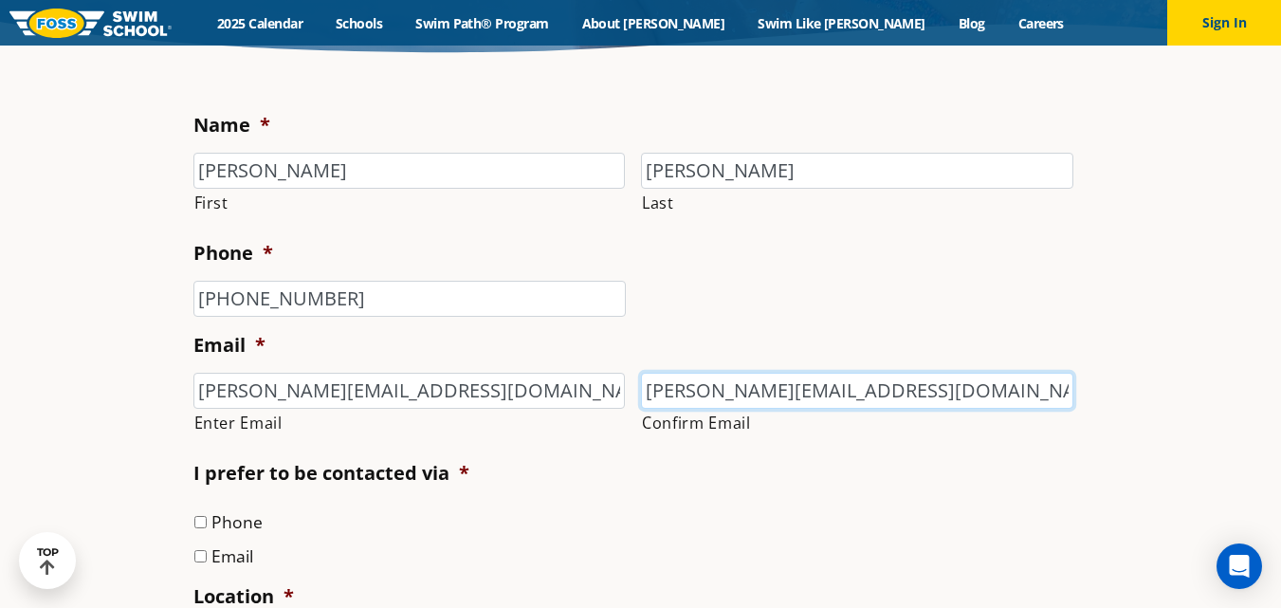
scroll to position [481, 0]
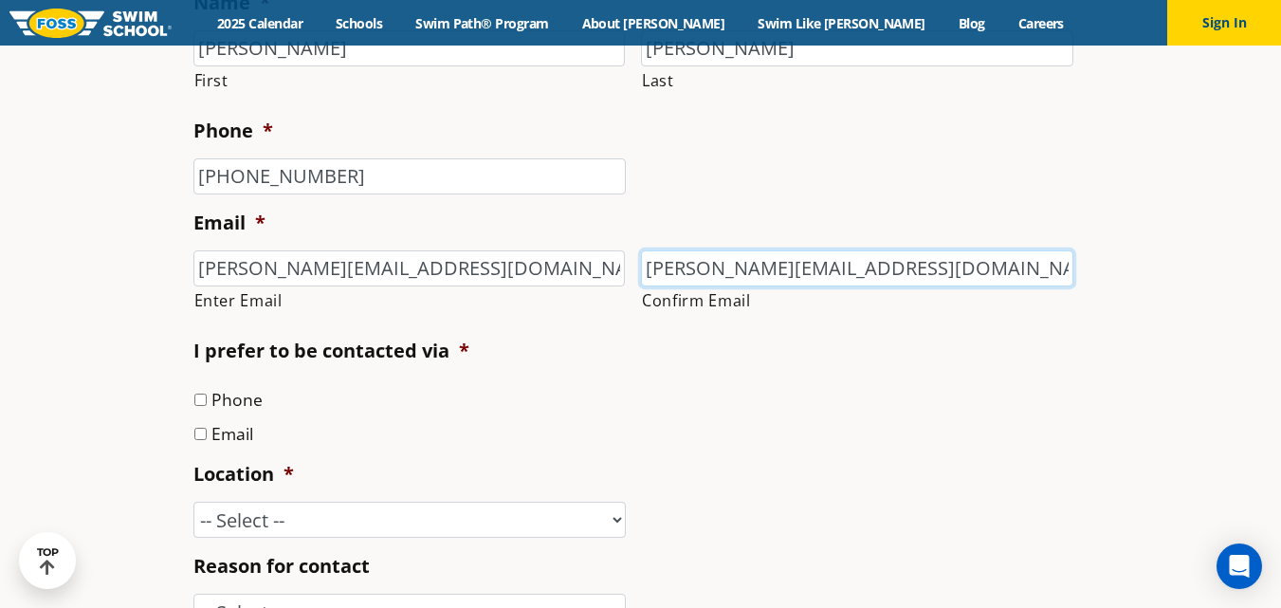
type input "batts.emilyc@gmail.com"
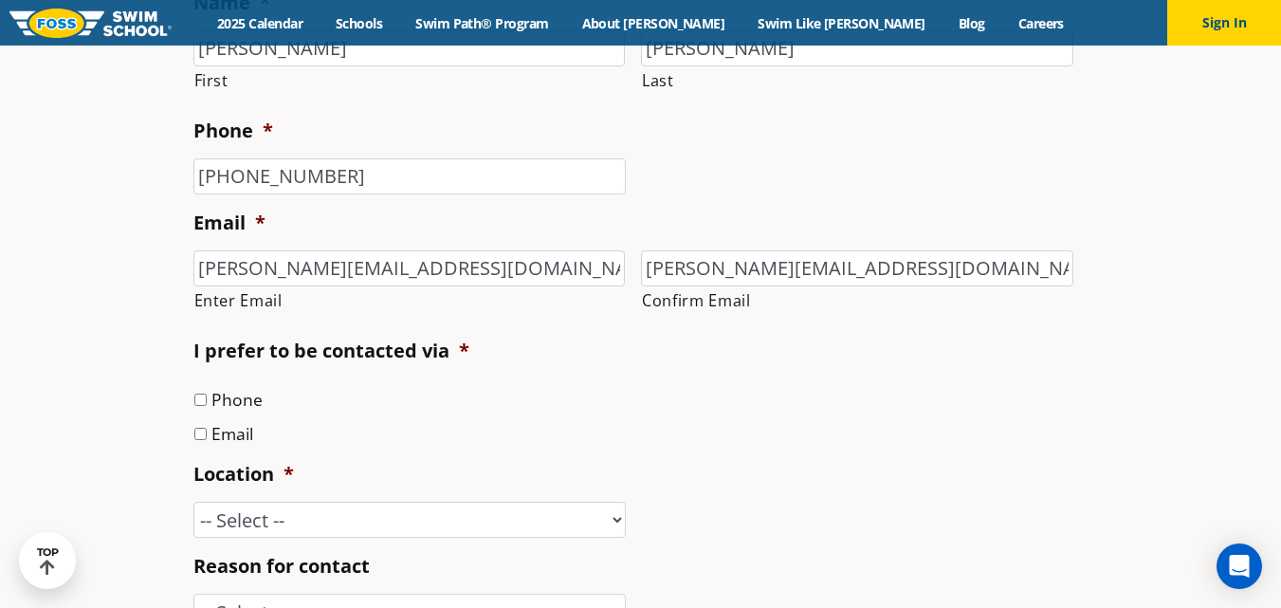
click at [197, 439] on input "Email" at bounding box center [200, 434] width 12 height 12
checkbox input "true"
click at [239, 521] on select "-- Select -- Ankeny, IA Apple Valley Blaine, MN Burnsville, MN Ballwin, MO Boli…" at bounding box center [409, 520] width 432 height 36
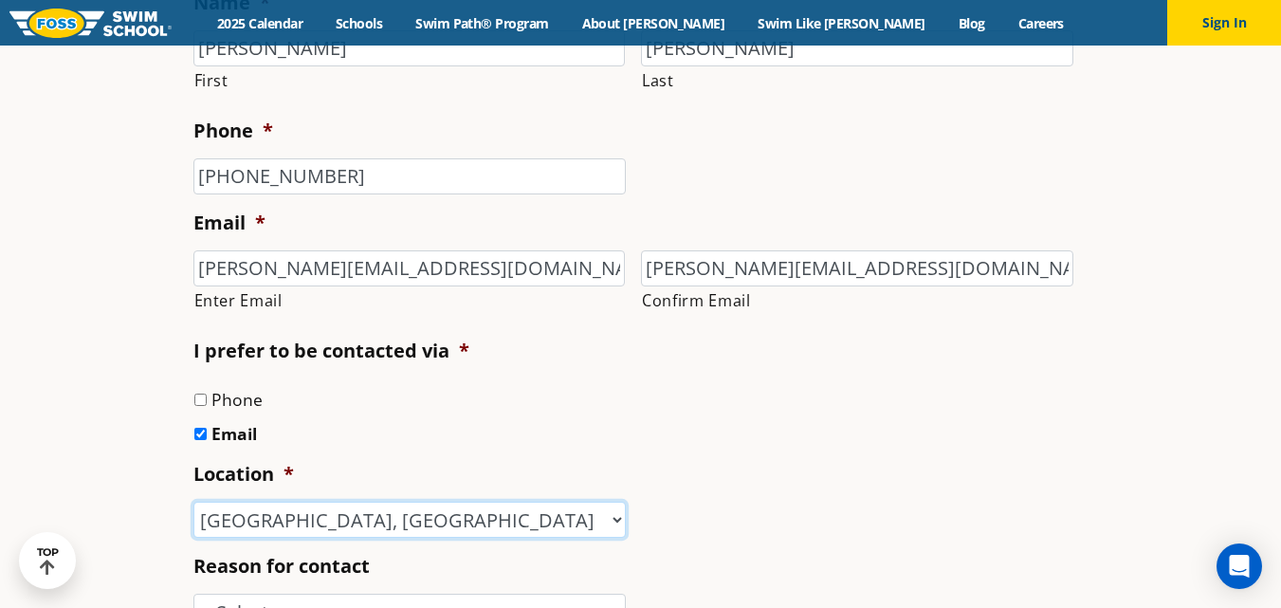
click at [193, 502] on select "-- Select -- Ankeny, IA Apple Valley Blaine, MN Burnsville, MN Ballwin, MO Boli…" at bounding box center [409, 520] width 432 height 36
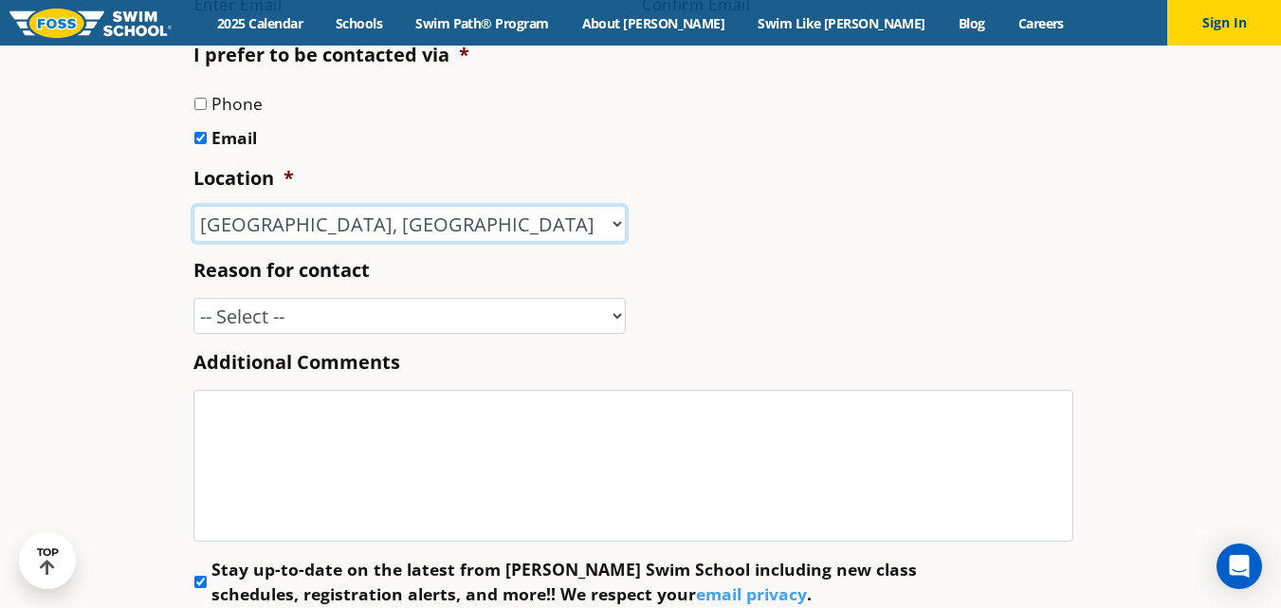
scroll to position [829, 0]
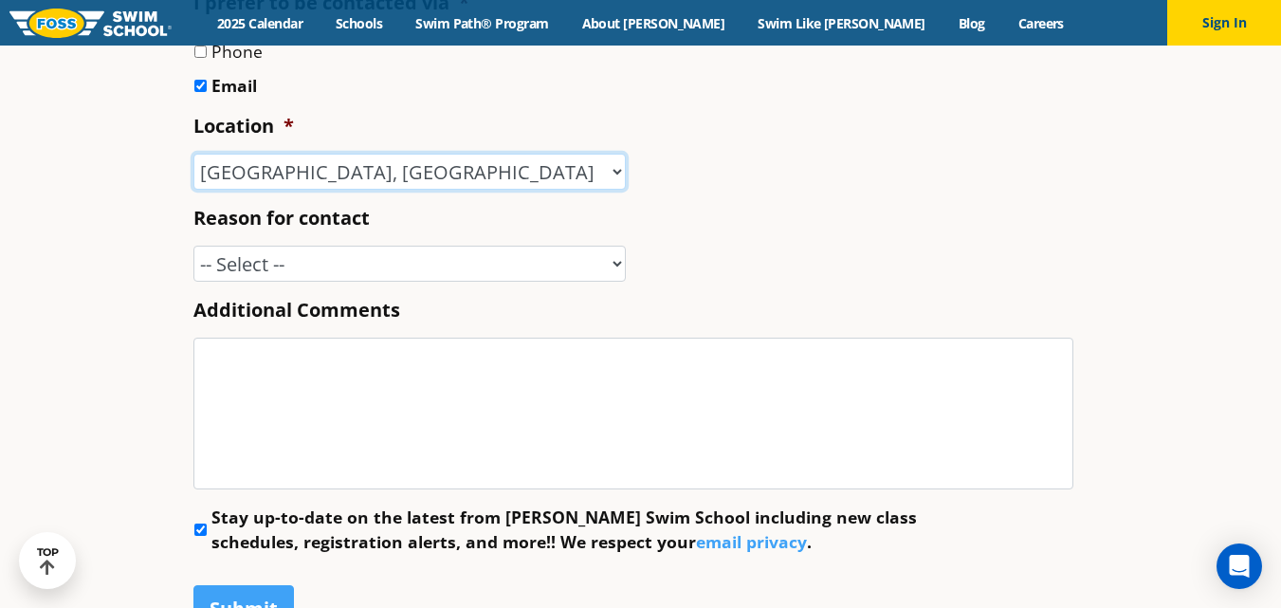
click at [317, 171] on select "-- Select -- Ankeny, IA Apple Valley Blaine, MN Burnsville, MN Ballwin, MO Boli…" at bounding box center [409, 172] width 432 height 36
select select "Home Office"
click at [193, 154] on select "-- Select -- Ankeny, IA Apple Valley Blaine, MN Burnsville, MN Ballwin, MO Boli…" at bounding box center [409, 172] width 432 height 36
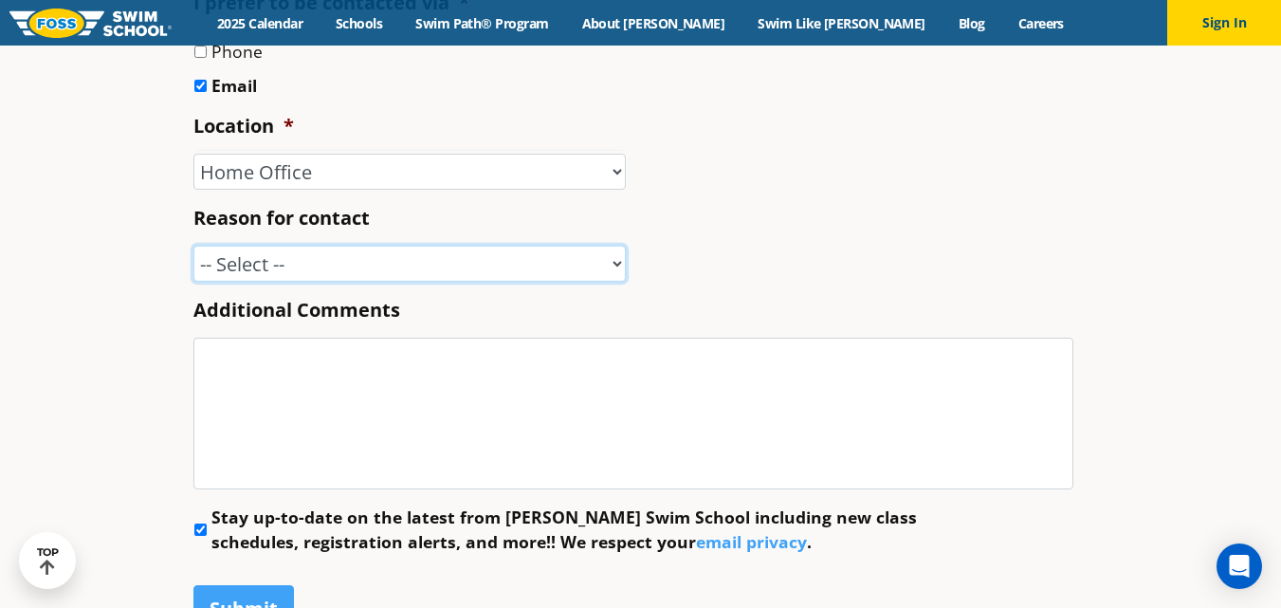
click at [351, 260] on select "-- Select -- Enrollment issue Program question What level is best for my child?…" at bounding box center [409, 264] width 432 height 36
select select "Program question"
click at [193, 246] on select "-- Select -- Enrollment issue Program question What level is best for my child?…" at bounding box center [409, 264] width 432 height 36
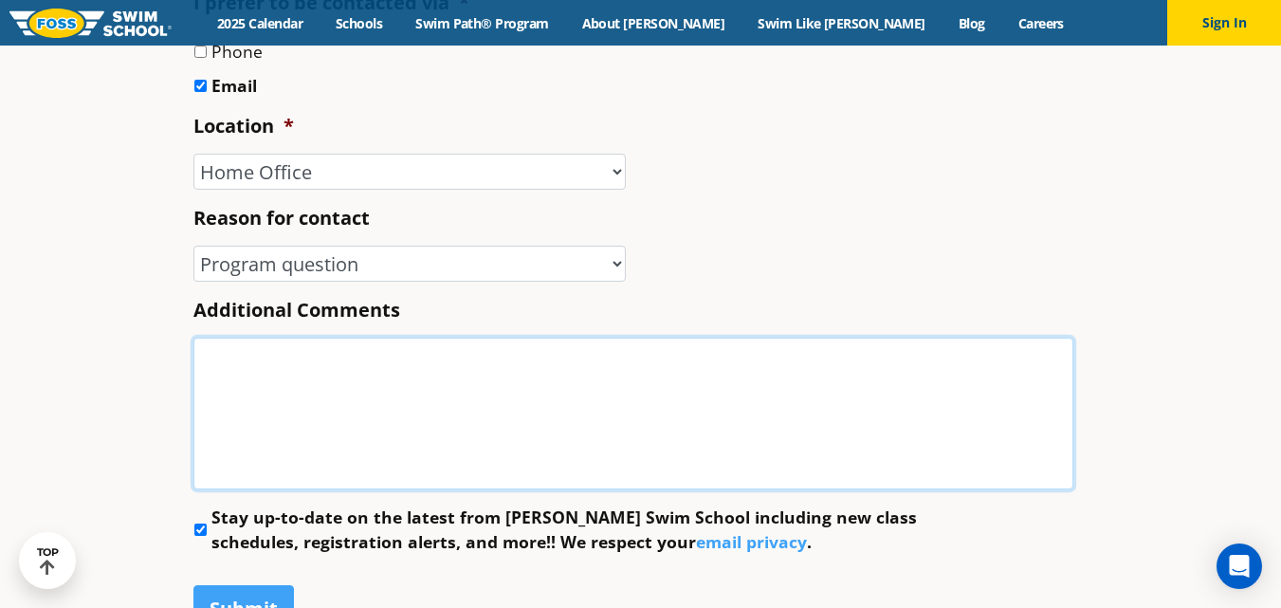
click at [262, 392] on textarea "Additional Comments" at bounding box center [633, 414] width 880 height 152
paste textarea "We live in Oconomowoc WI and would love to have a Foss near us! The closest Fos…"
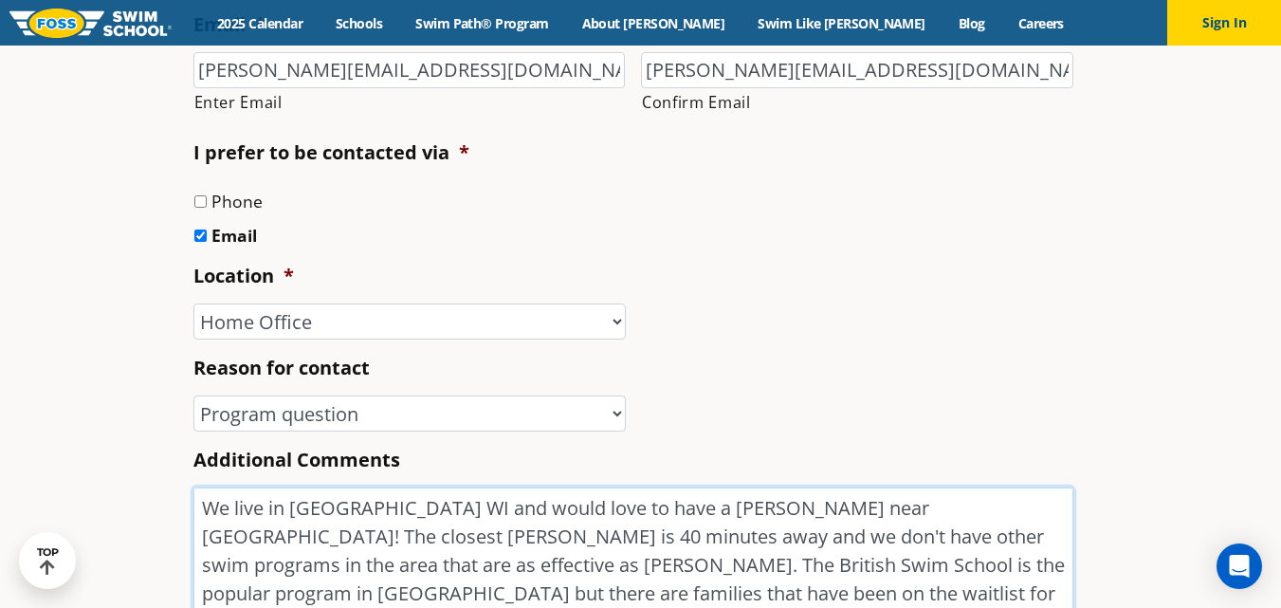
scroll to position [677, 0]
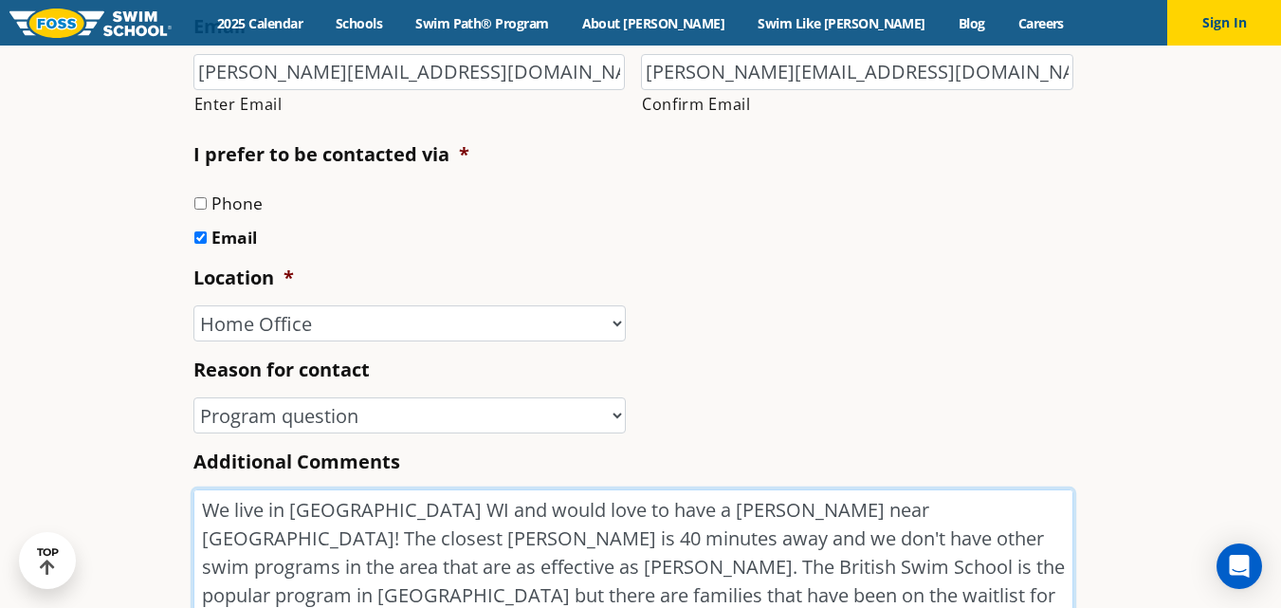
click at [206, 509] on textarea "We live in Oconomowoc WI and would love to have a Foss near us! The closest Fos…" at bounding box center [633, 565] width 880 height 152
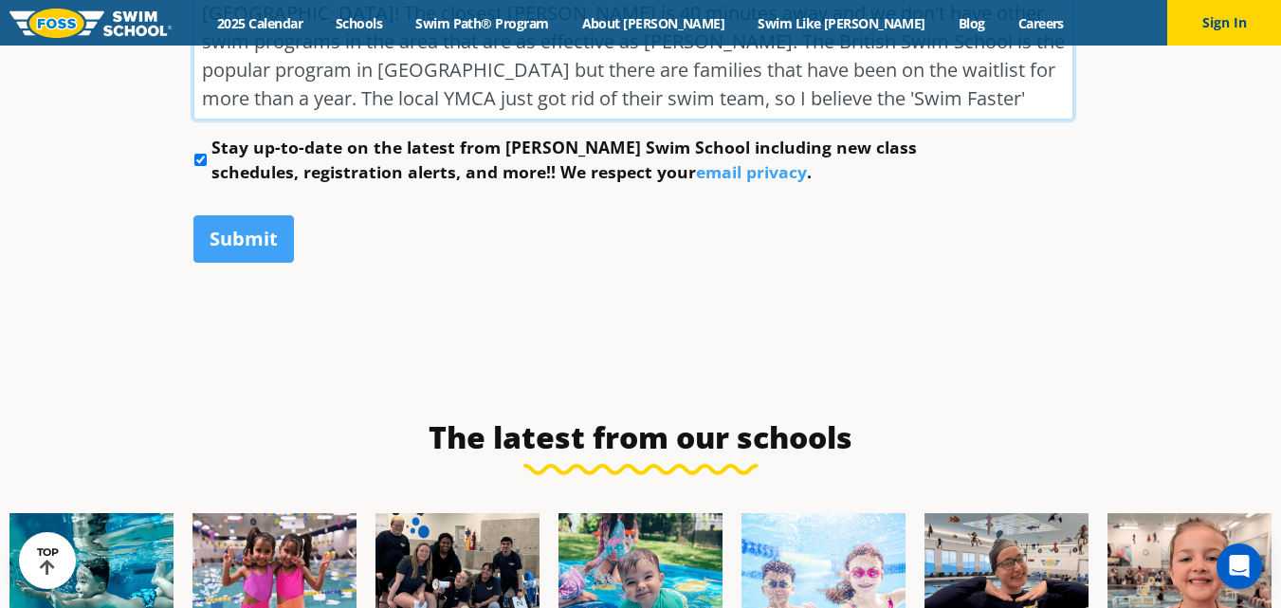
scroll to position [1205, 0]
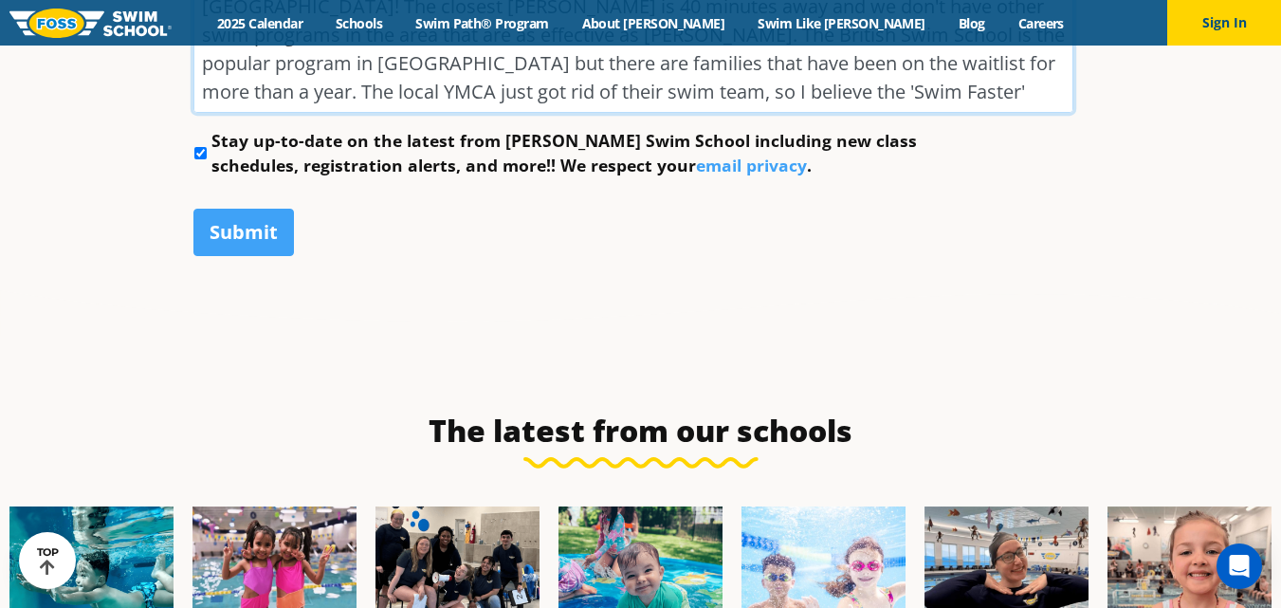
type textarea "We live in Oconomowoc WI and would love to have a Foss near us! The closest Fos…"
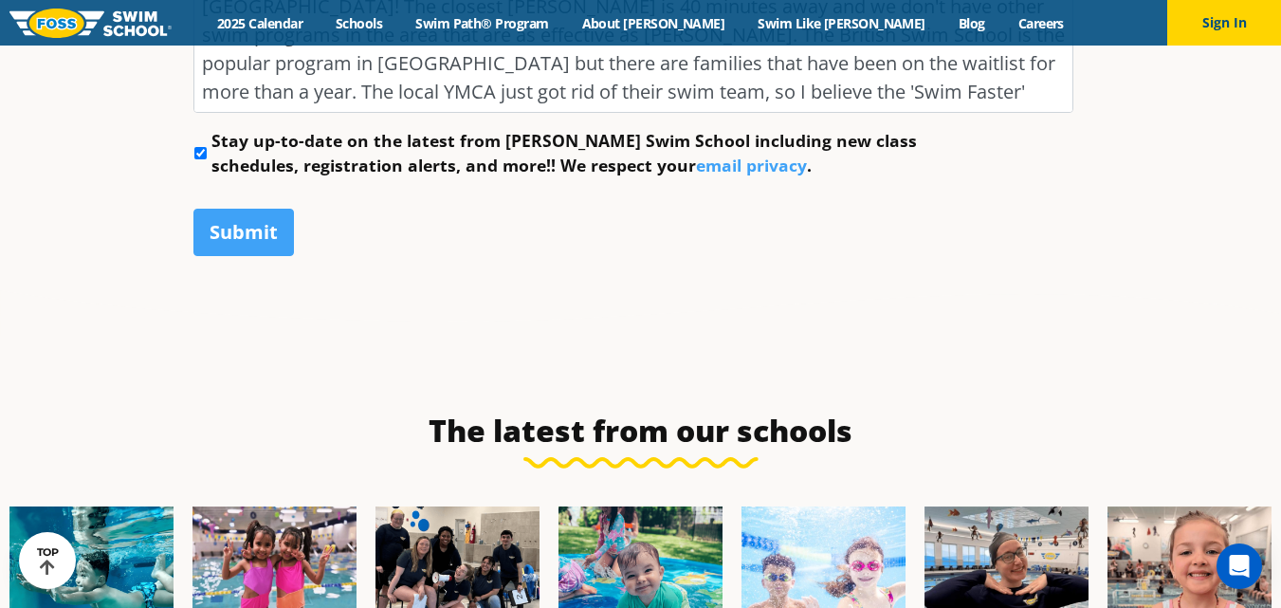
click at [199, 152] on input "Stay up-to-date on the latest from Foss Swim School including new class schedul…" at bounding box center [200, 153] width 12 height 12
checkbox input "false"
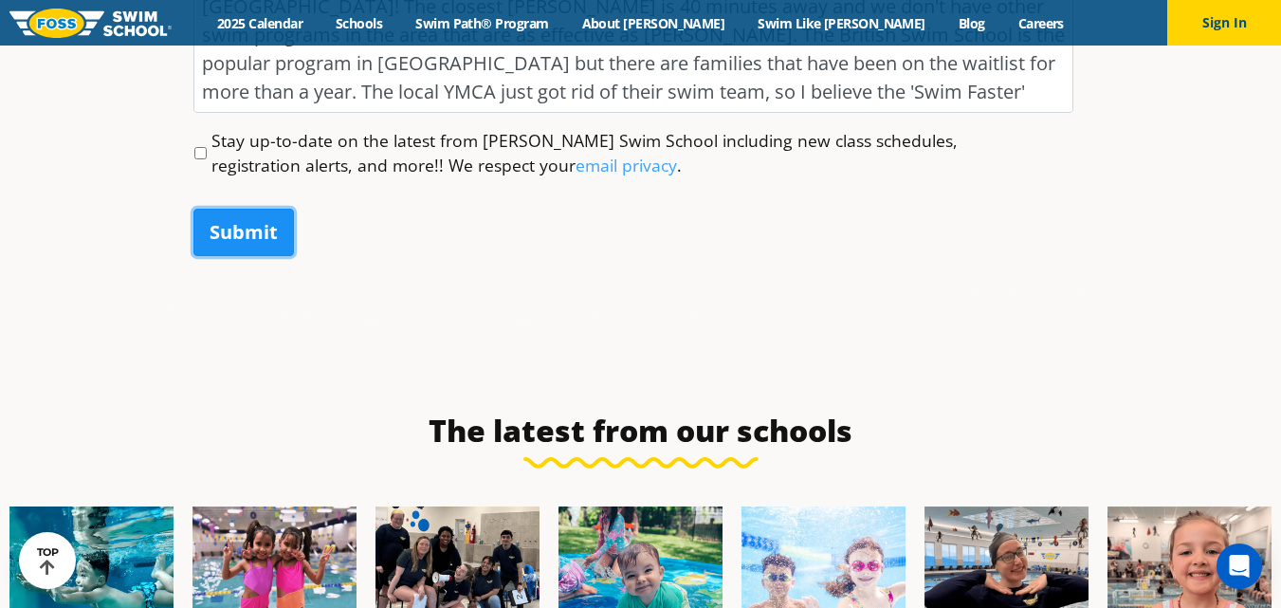
click at [233, 238] on input "Submit" at bounding box center [243, 232] width 101 height 47
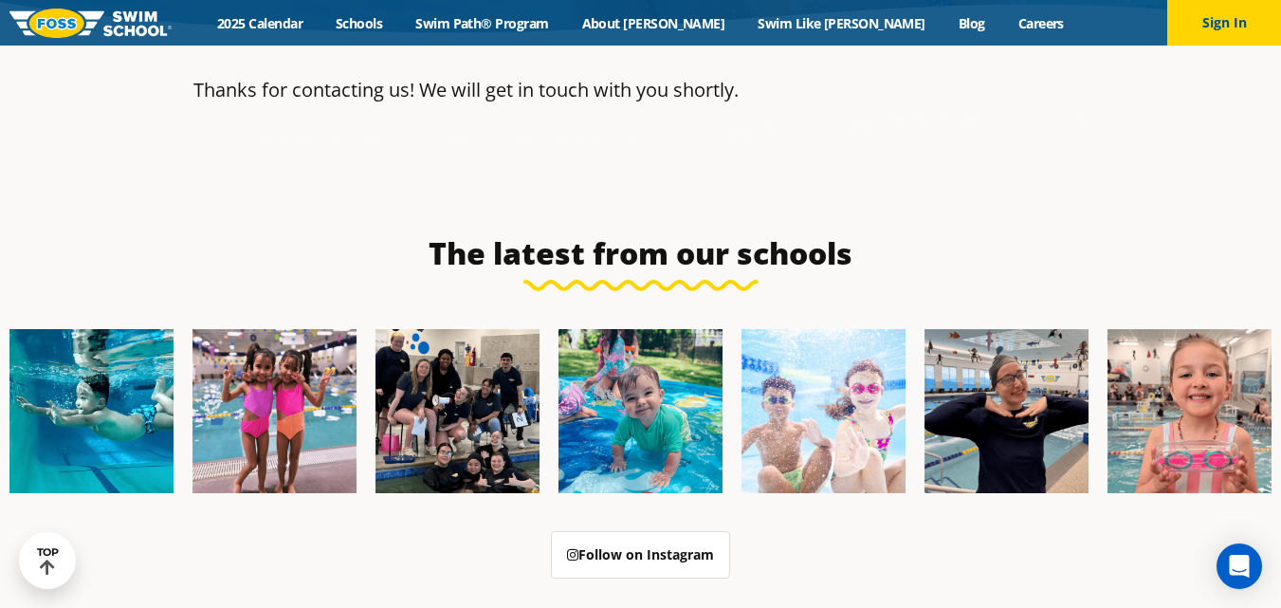
scroll to position [359, 0]
